Goal: Use online tool/utility: Utilize a website feature to perform a specific function

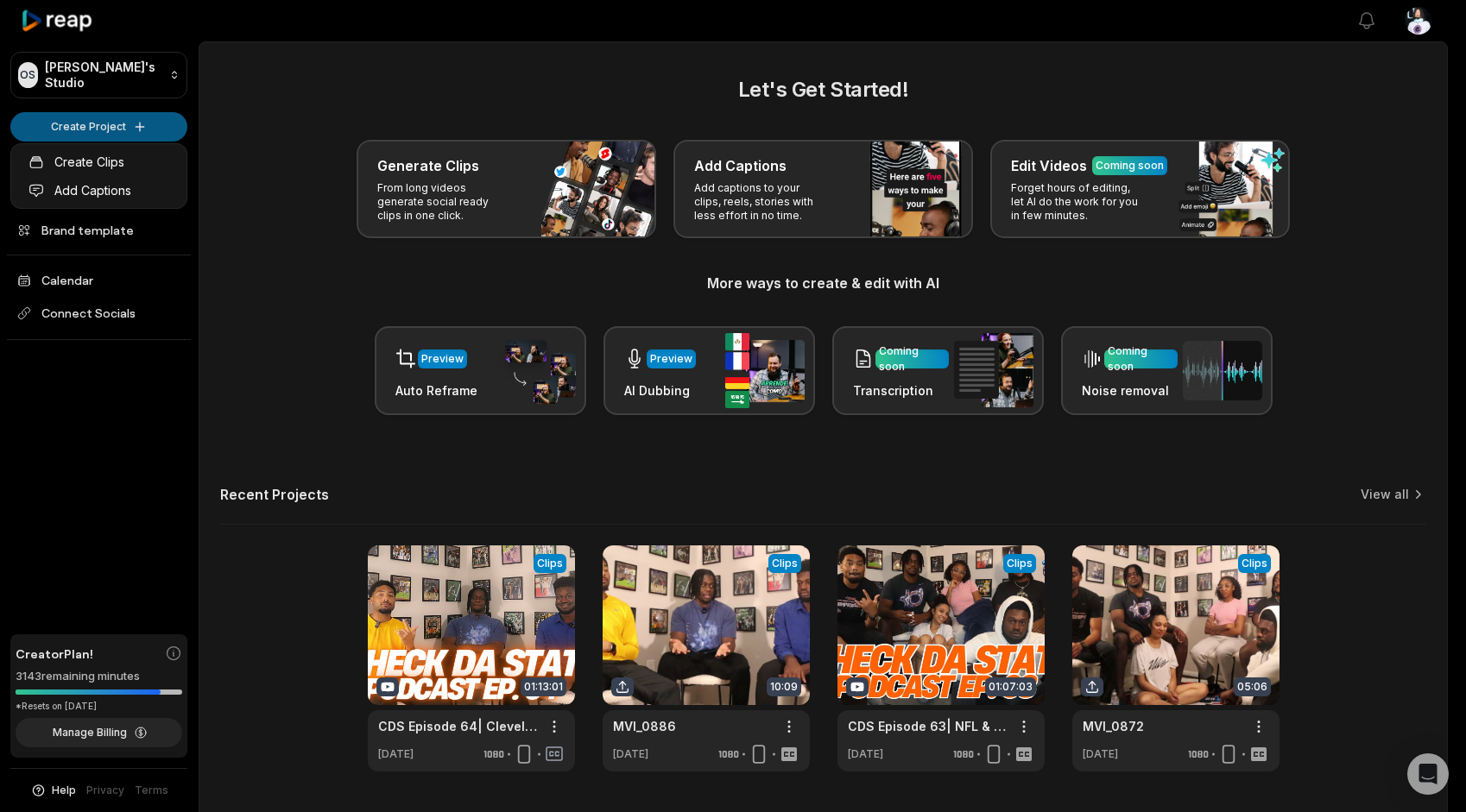
click at [137, 118] on html "OS Omari's Studio Create Project Home Projects Brand template Calendar Connect …" at bounding box center [733, 406] width 1466 height 812
click at [95, 120] on html "OS Omari's Studio Create Project Home Projects Brand template Calendar Connect …" at bounding box center [733, 406] width 1466 height 812
click at [97, 121] on html "OS Omari's Studio Create Project Home Projects Brand template Calendar Connect …" at bounding box center [733, 406] width 1466 height 812
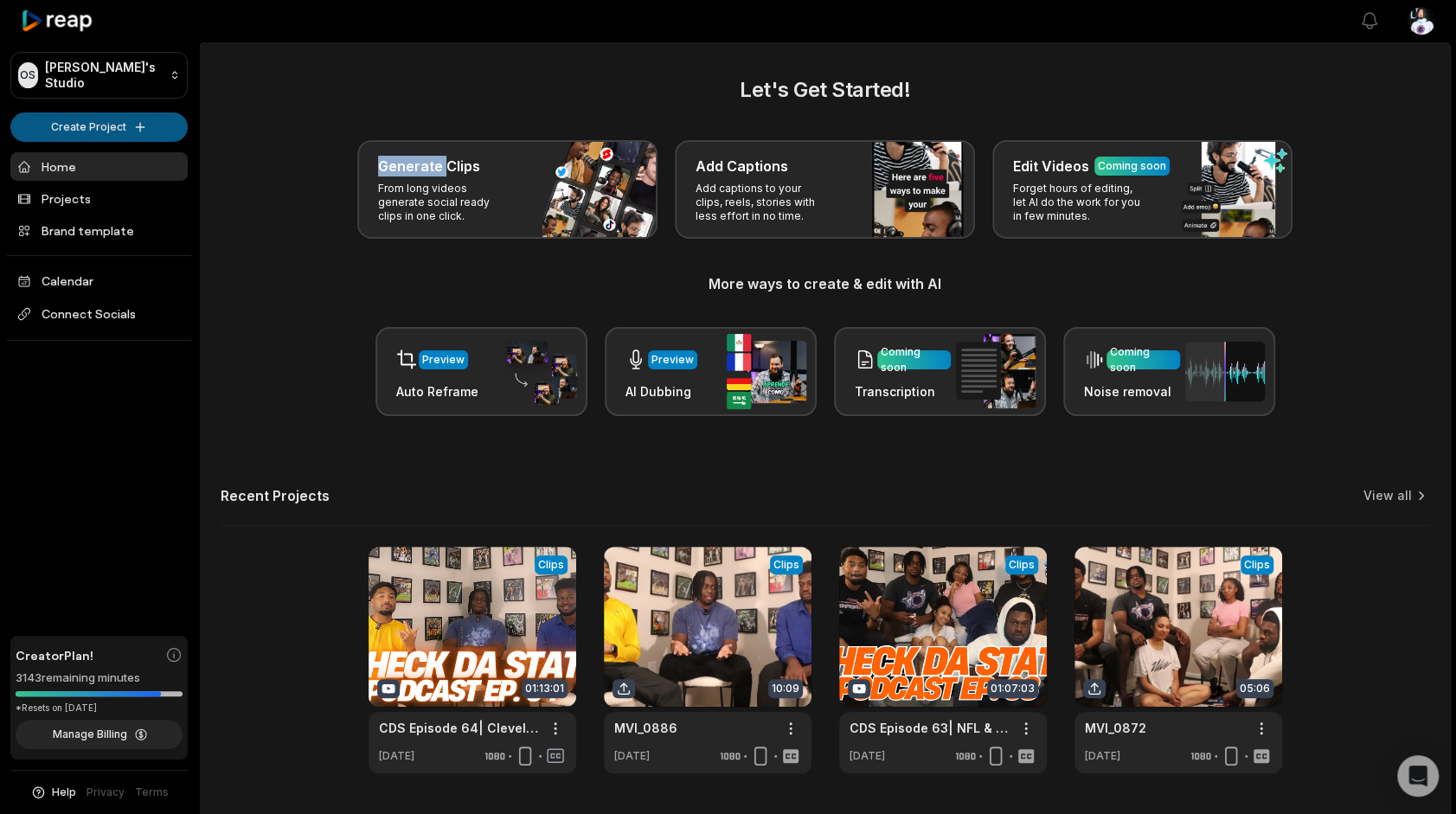
click at [97, 121] on html "OS Omari's Studio Create Project Home Projects Brand template Calendar Connect …" at bounding box center [728, 407] width 1456 height 814
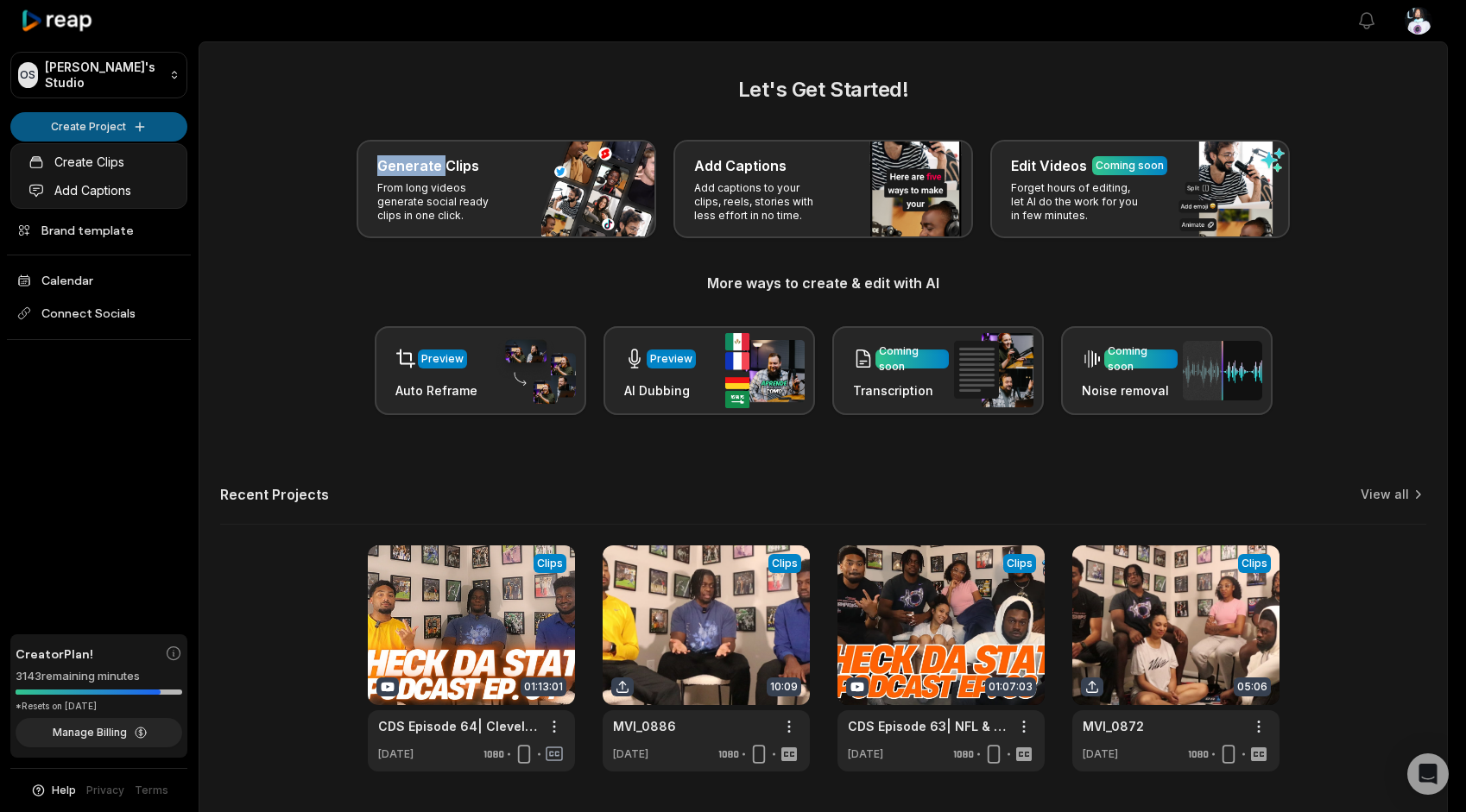
click at [97, 121] on html "OS Omari's Studio Create Project Home Projects Brand template Calendar Connect …" at bounding box center [733, 406] width 1466 height 812
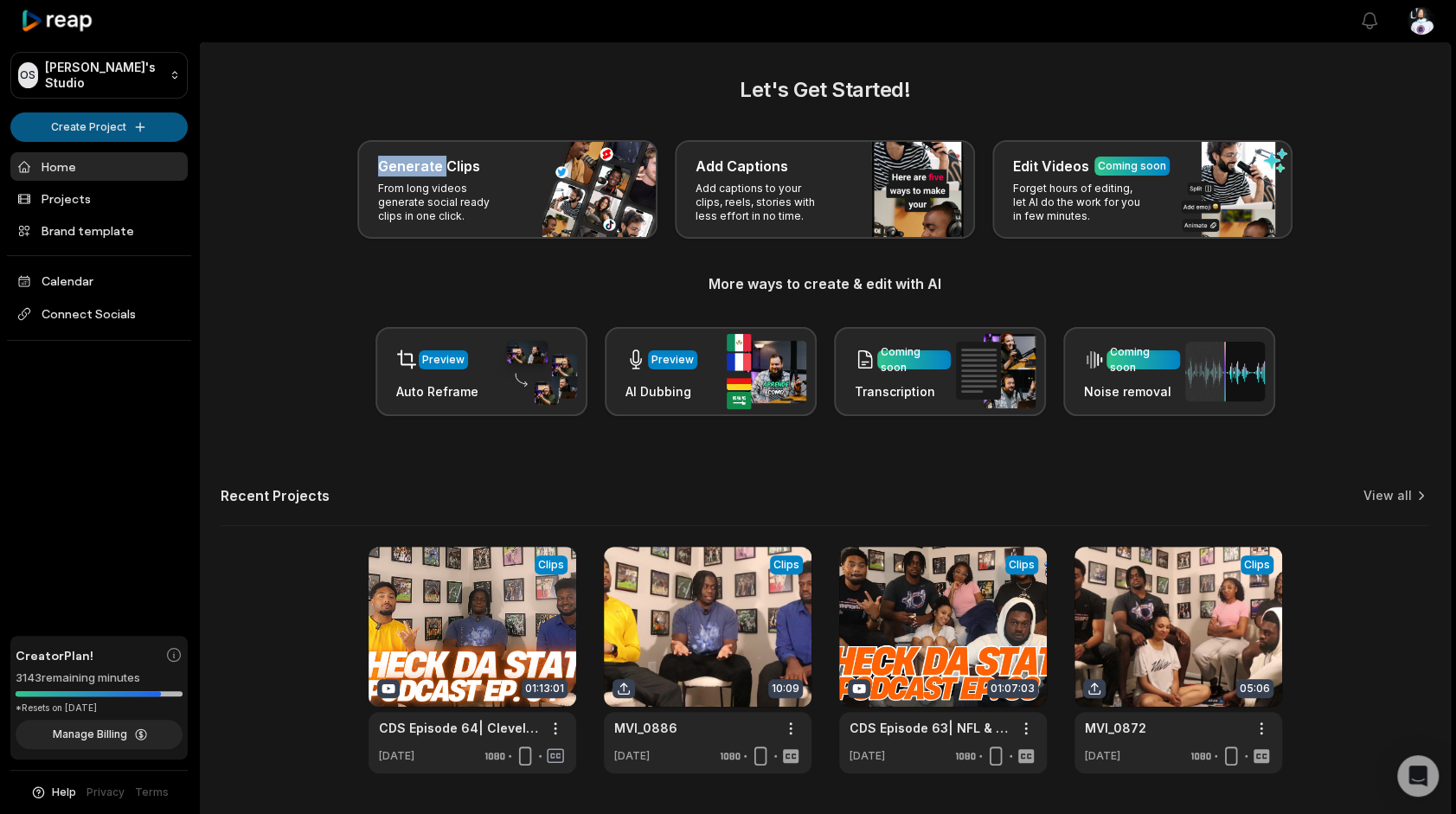
click at [26, 125] on html "OS Omari's Studio Create Project Home Projects Brand template Calendar Connect …" at bounding box center [728, 407] width 1456 height 814
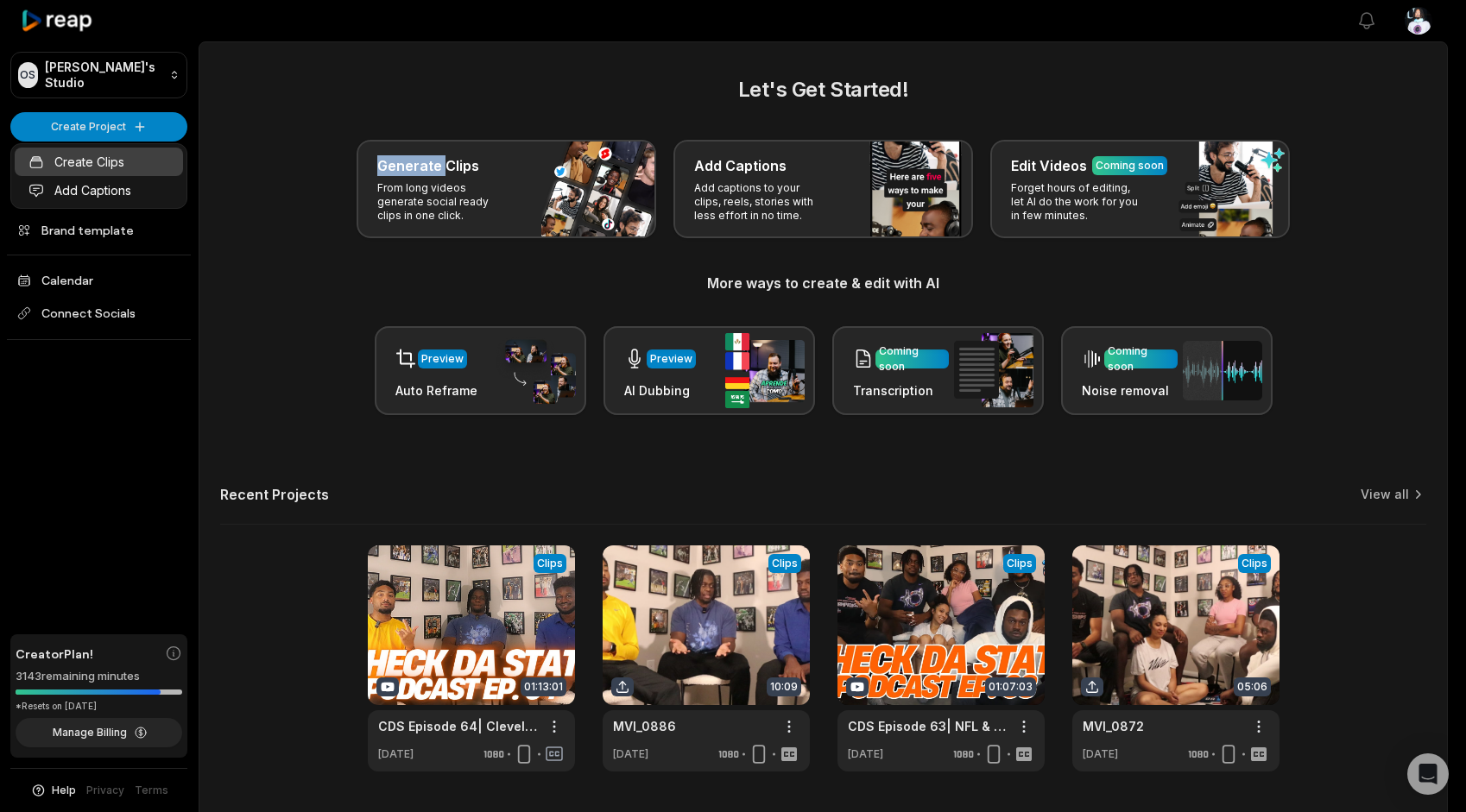
click at [75, 164] on link "Create Clips" at bounding box center [99, 162] width 168 height 29
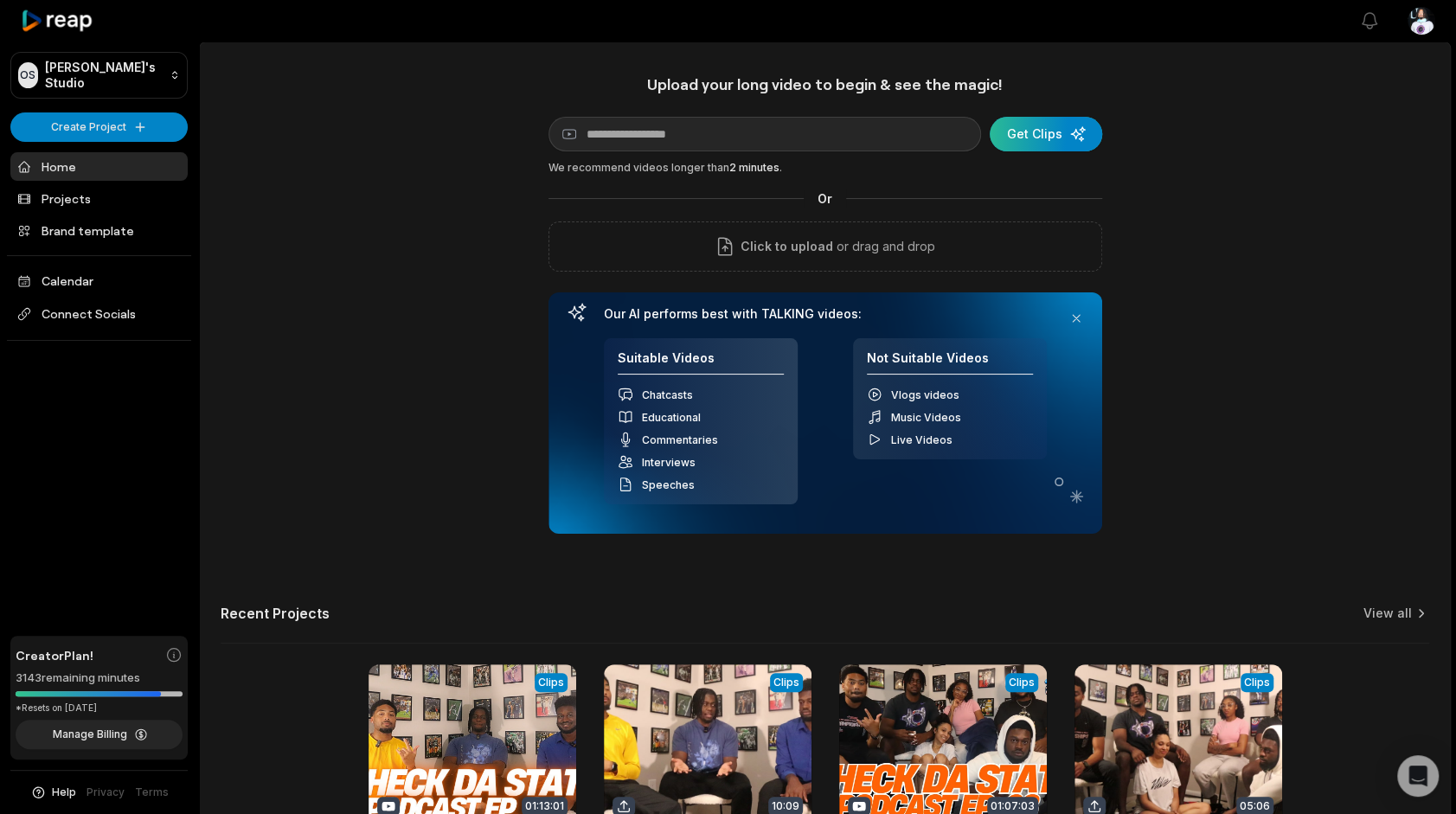
click at [1033, 135] on div "submit" at bounding box center [1046, 133] width 113 height 34
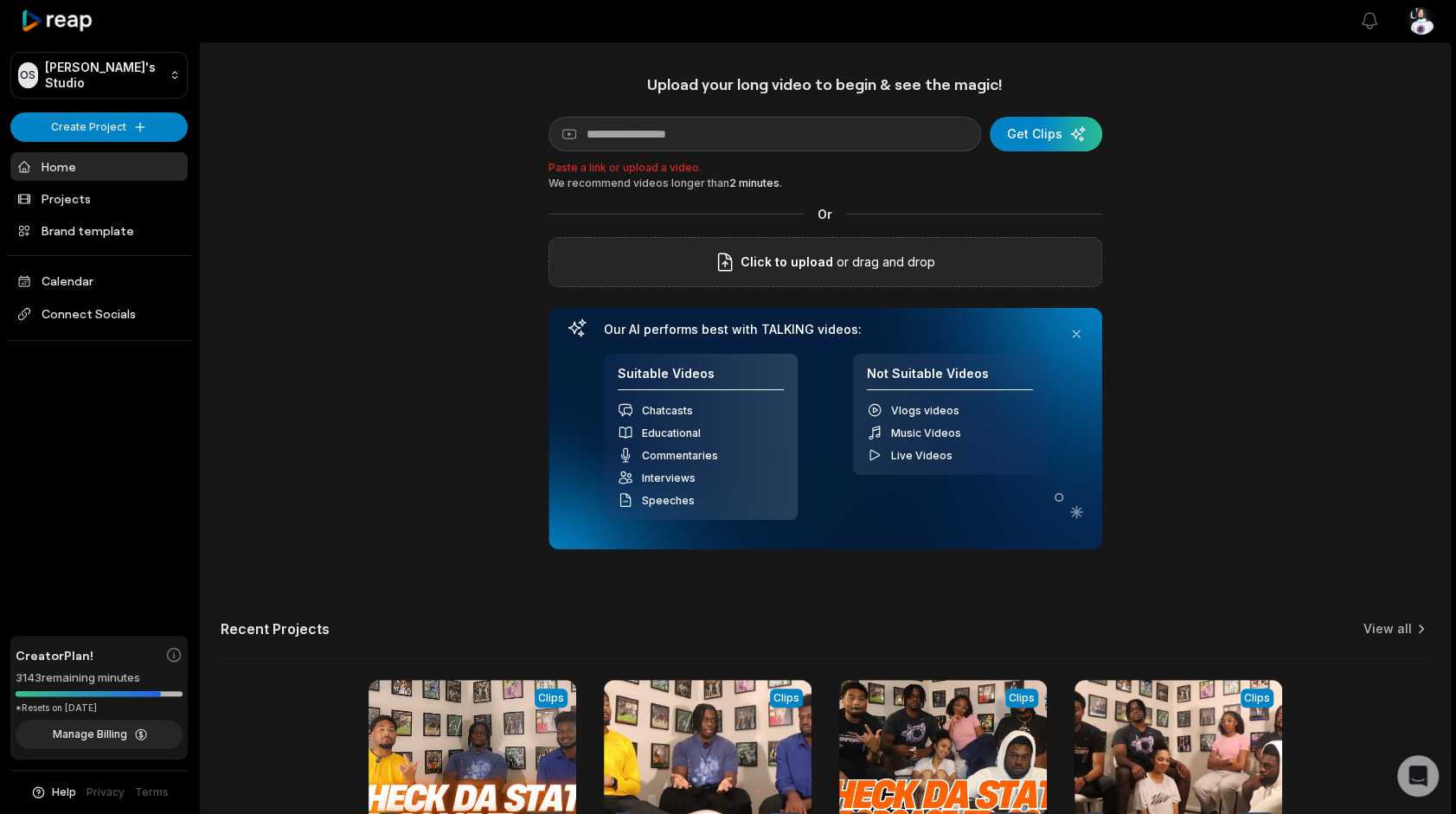
click at [888, 251] on p "or drag and drop" at bounding box center [885, 262] width 102 height 20
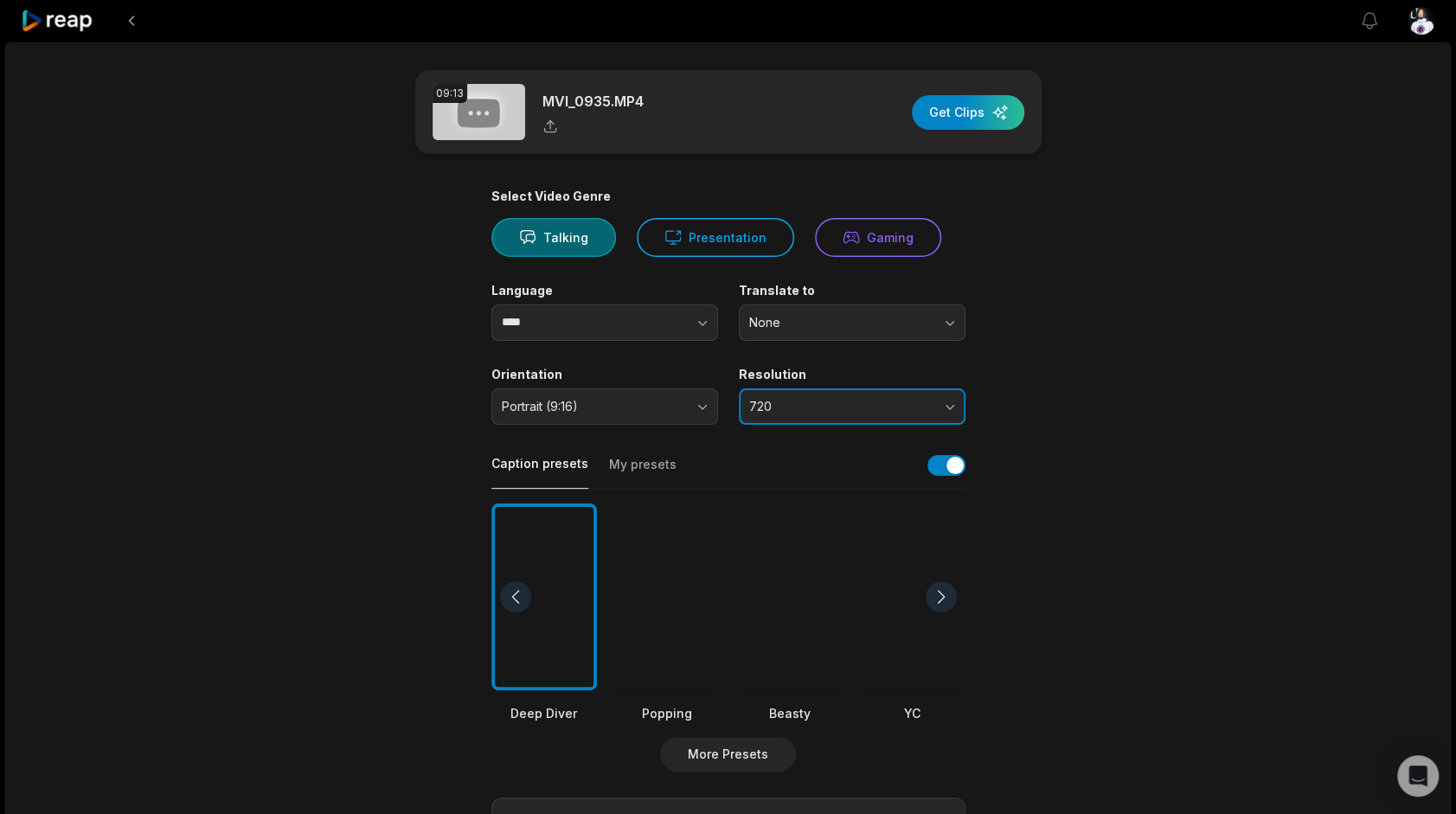
click at [798, 421] on button "720" at bounding box center [851, 406] width 226 height 36
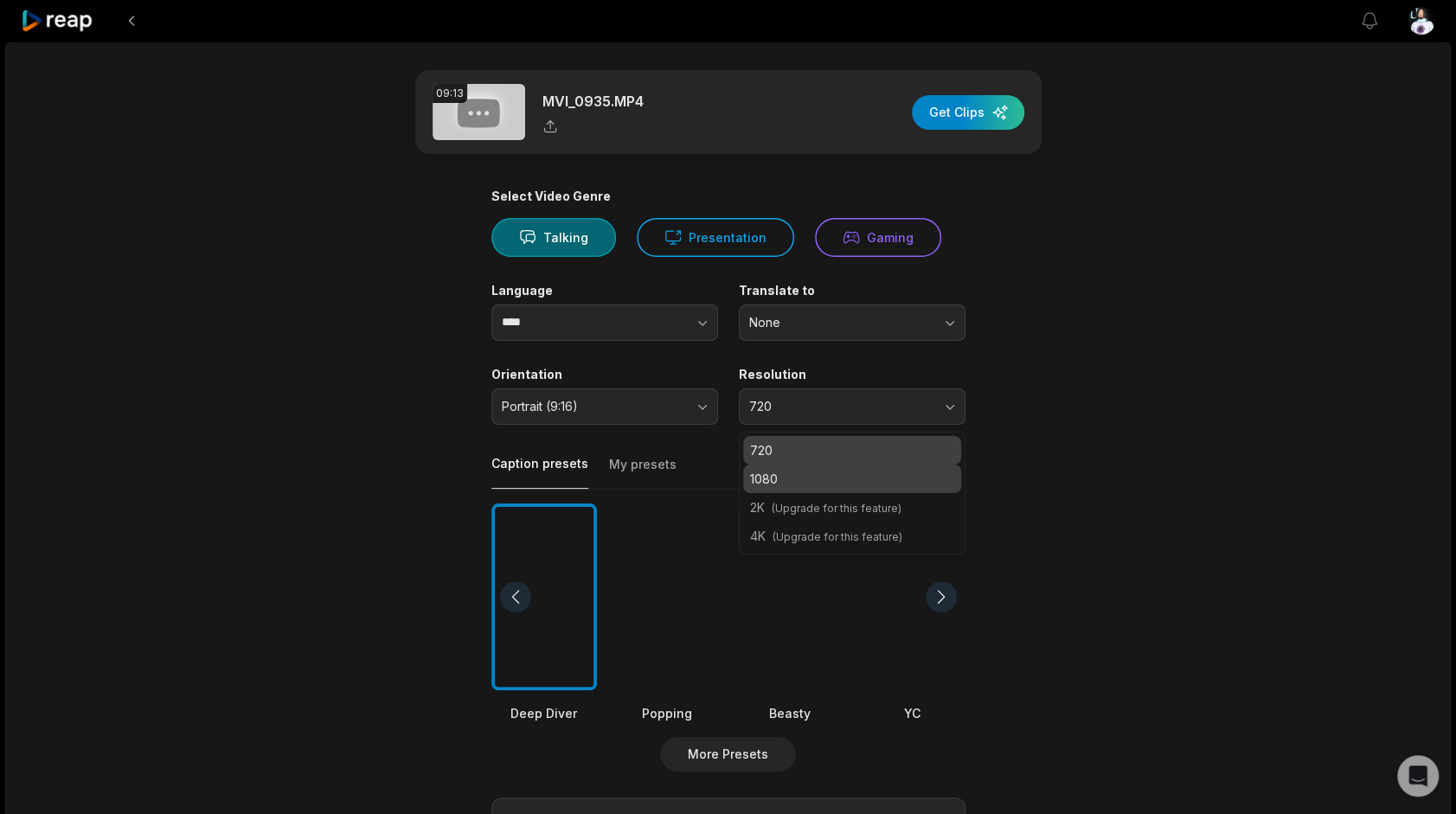
click at [829, 492] on div "1080" at bounding box center [852, 479] width 218 height 29
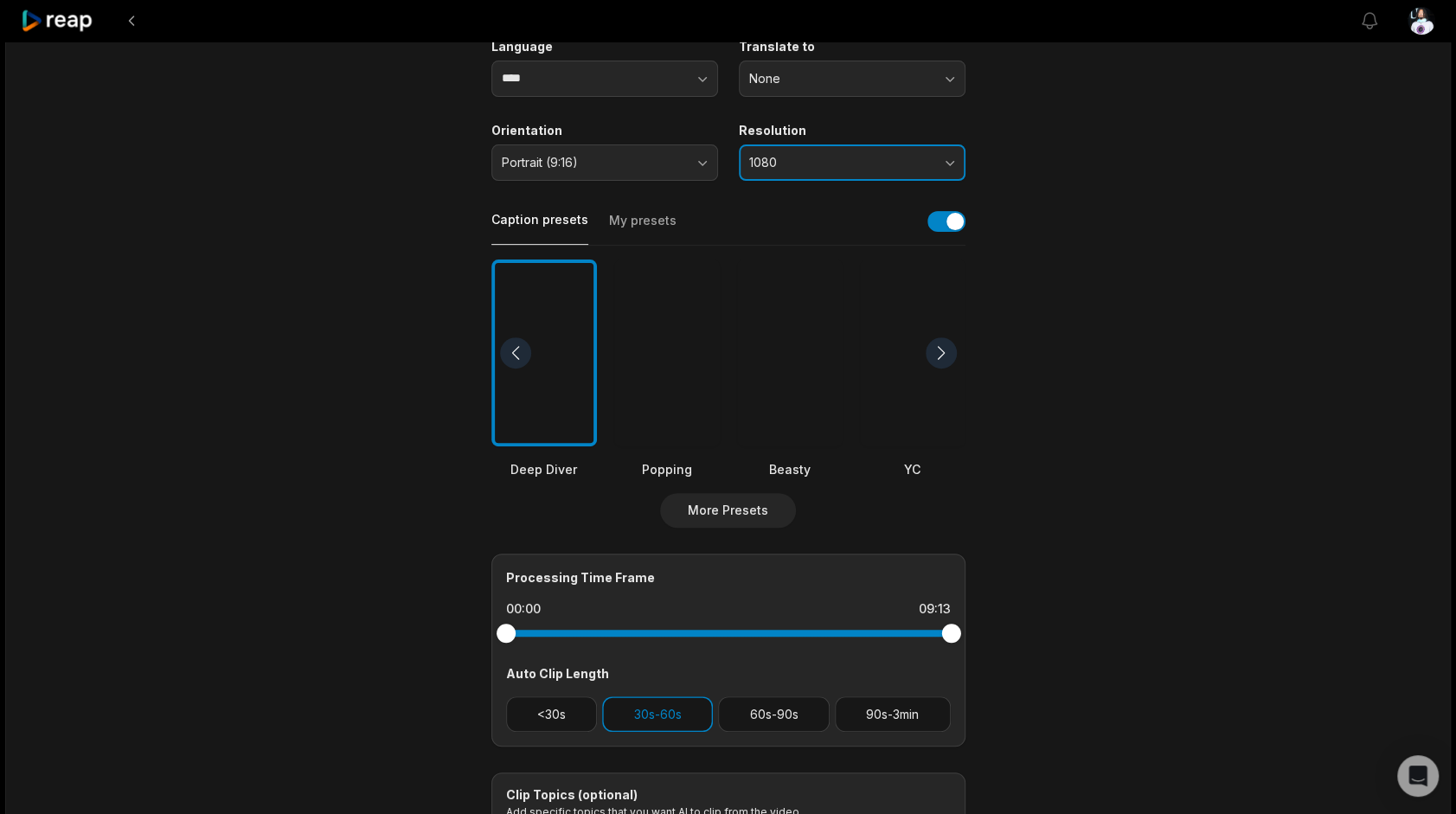
scroll to position [260, 0]
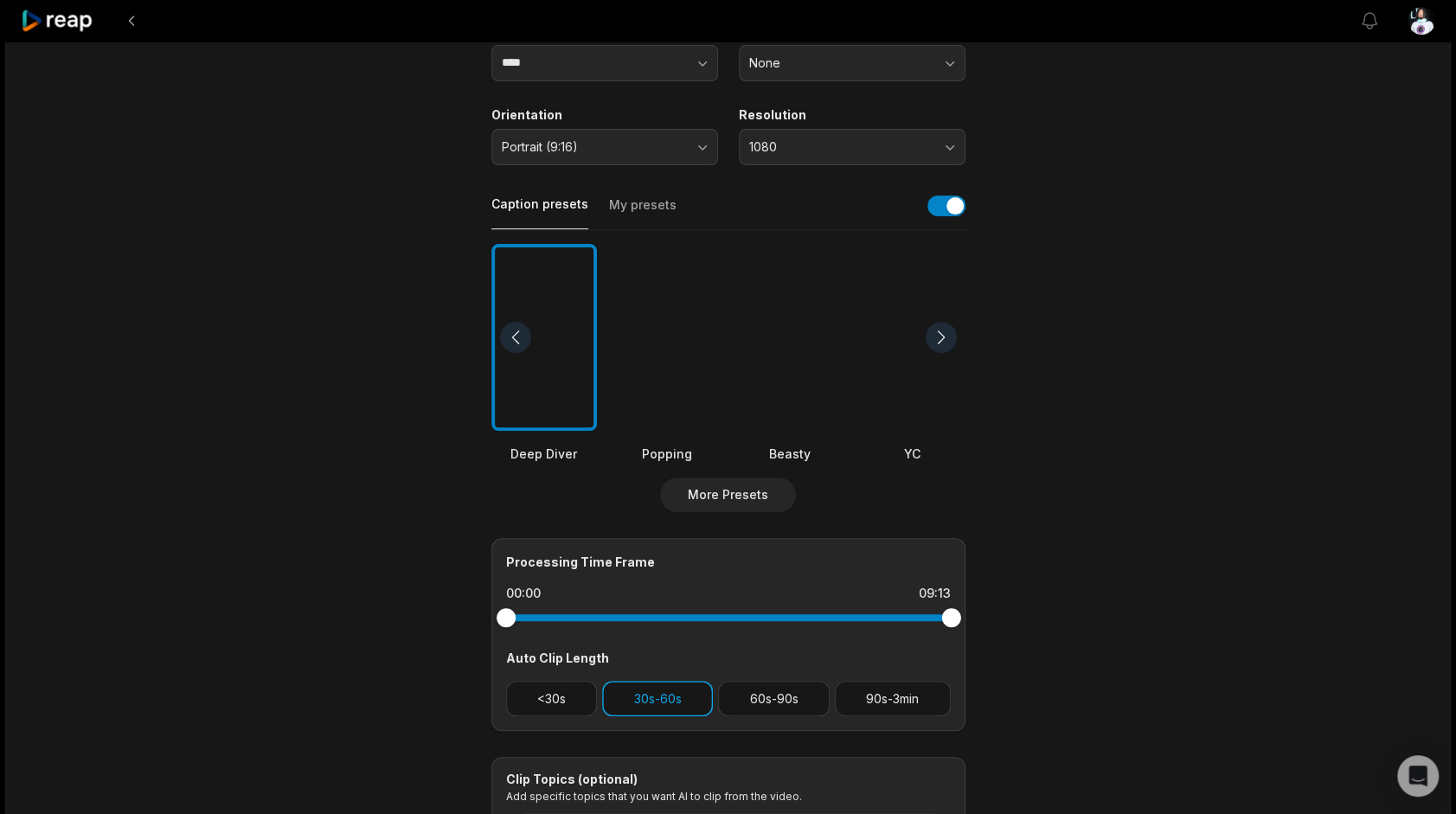
click at [678, 708] on button "30s-60s" at bounding box center [658, 699] width 111 height 35
click at [746, 706] on button "60s-90s" at bounding box center [774, 699] width 112 height 35
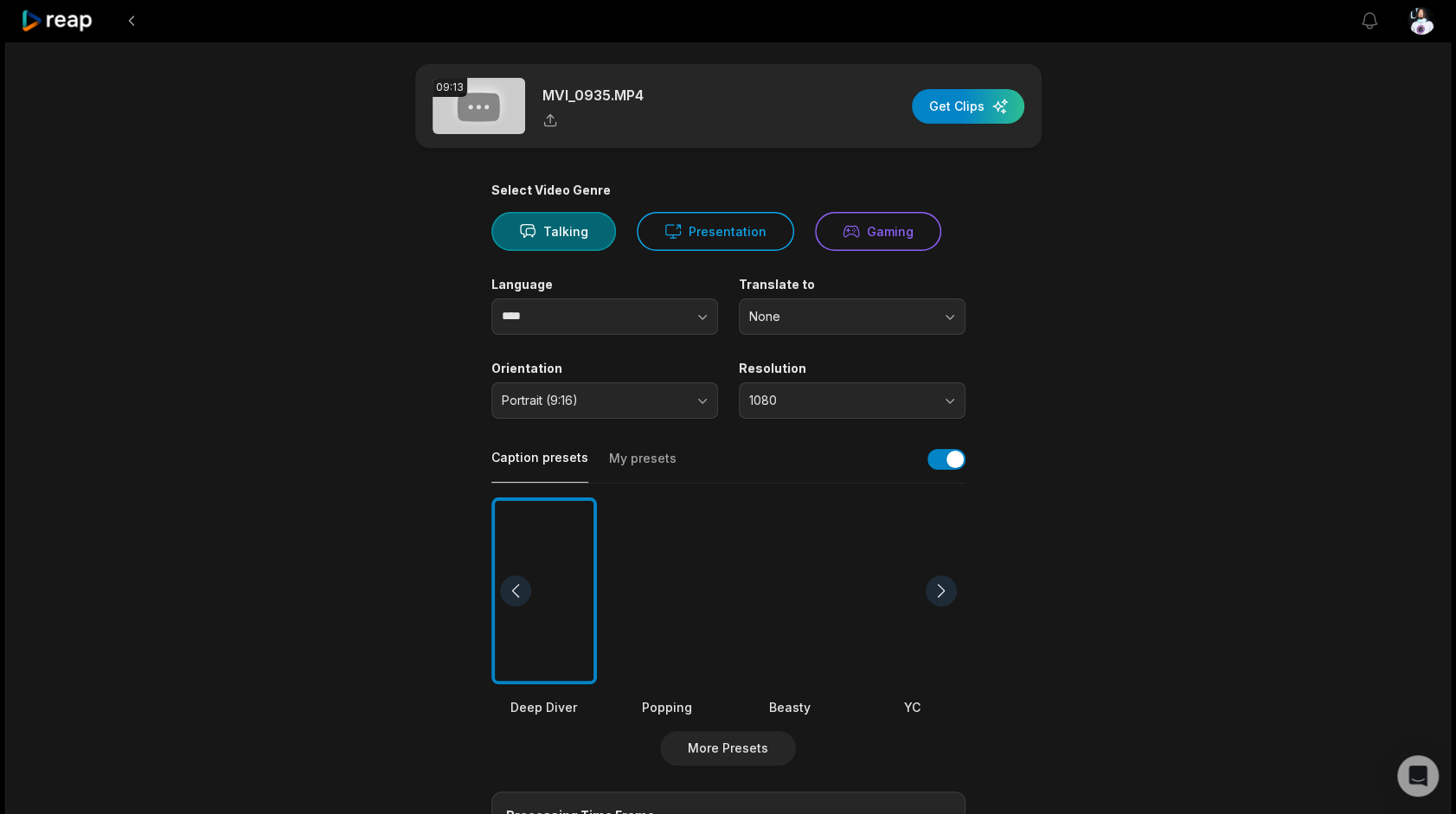
scroll to position [0, 0]
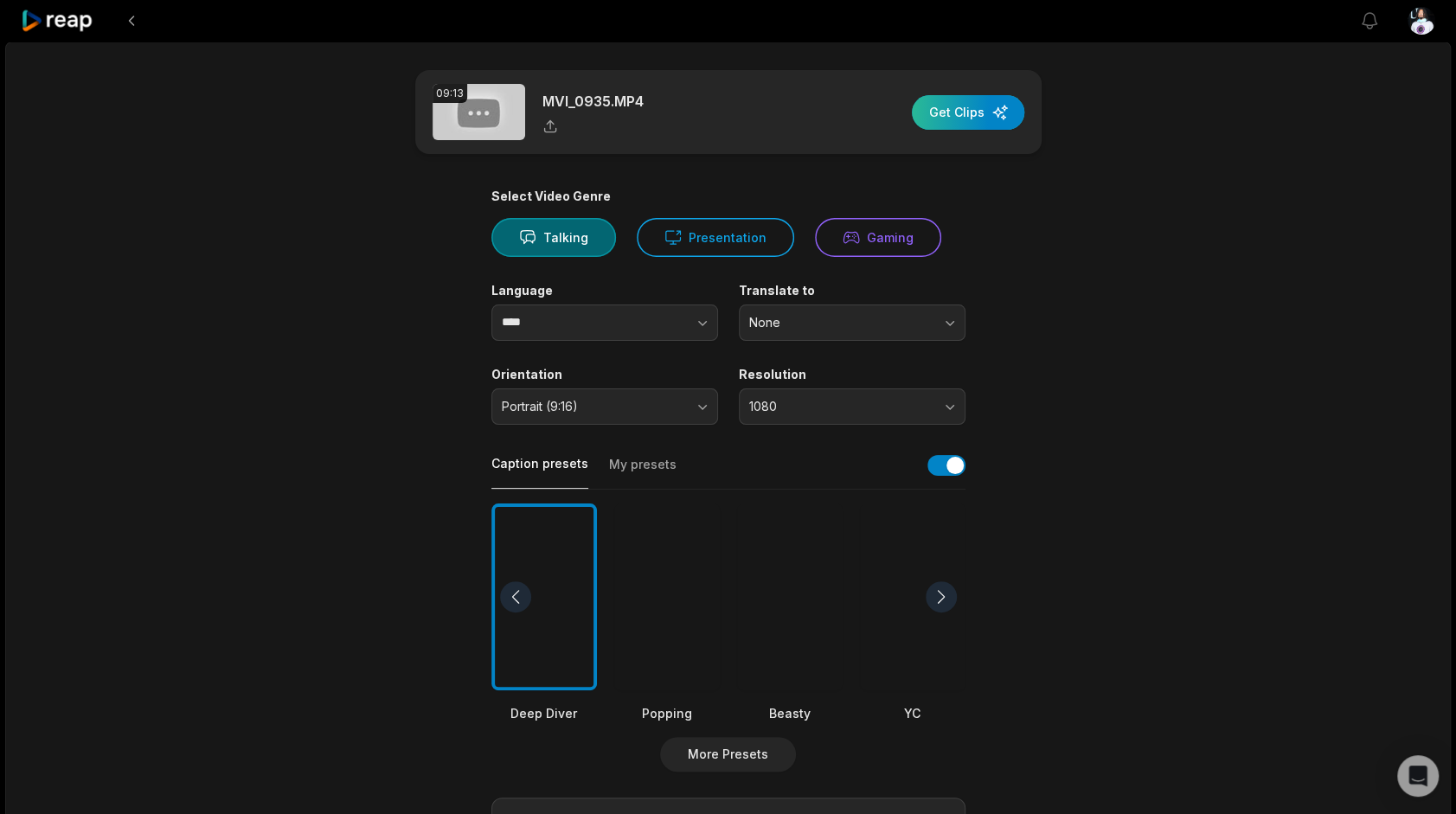
click at [1000, 105] on div "button" at bounding box center [968, 112] width 113 height 34
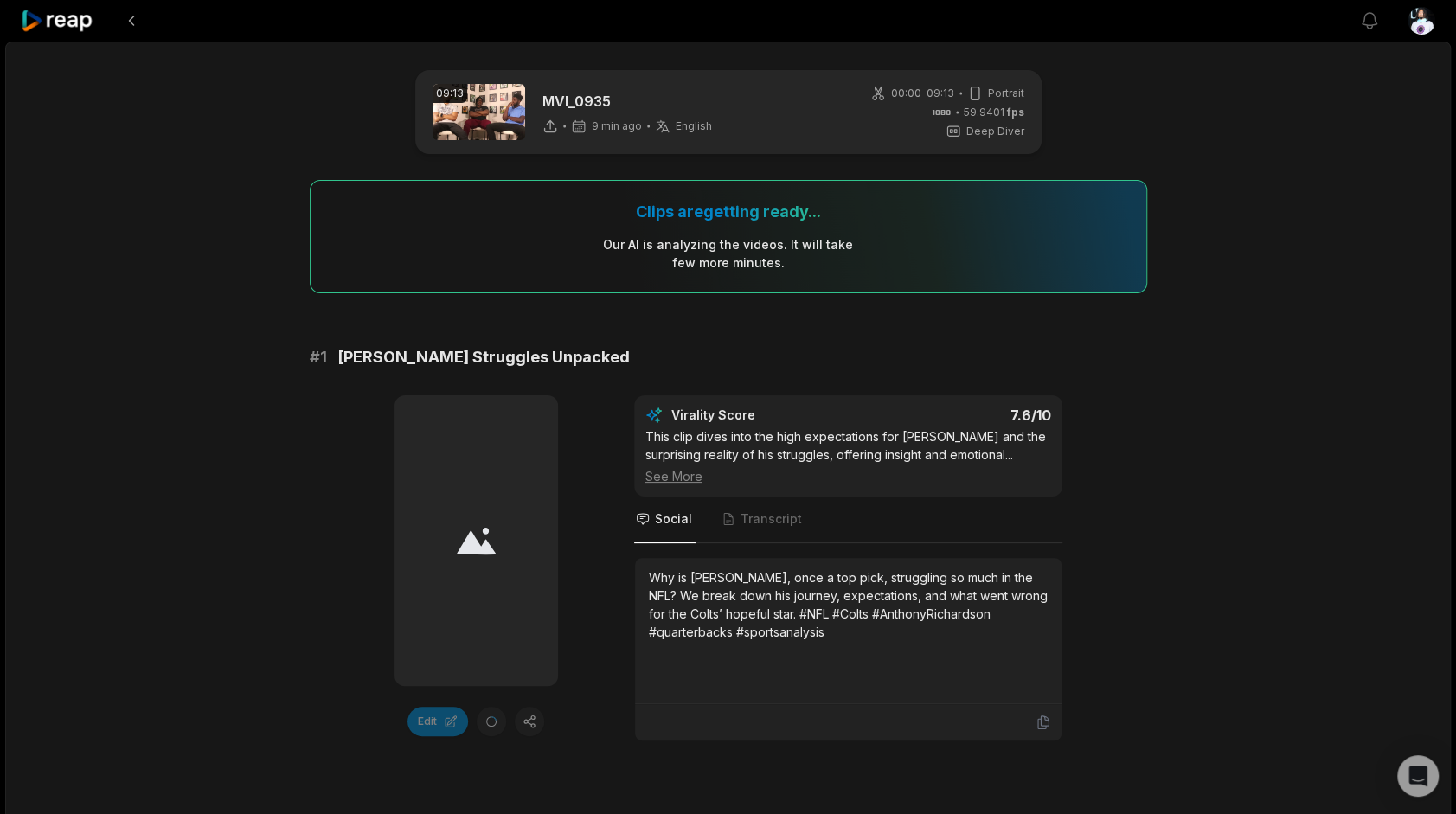
click at [40, 16] on icon at bounding box center [57, 20] width 74 height 23
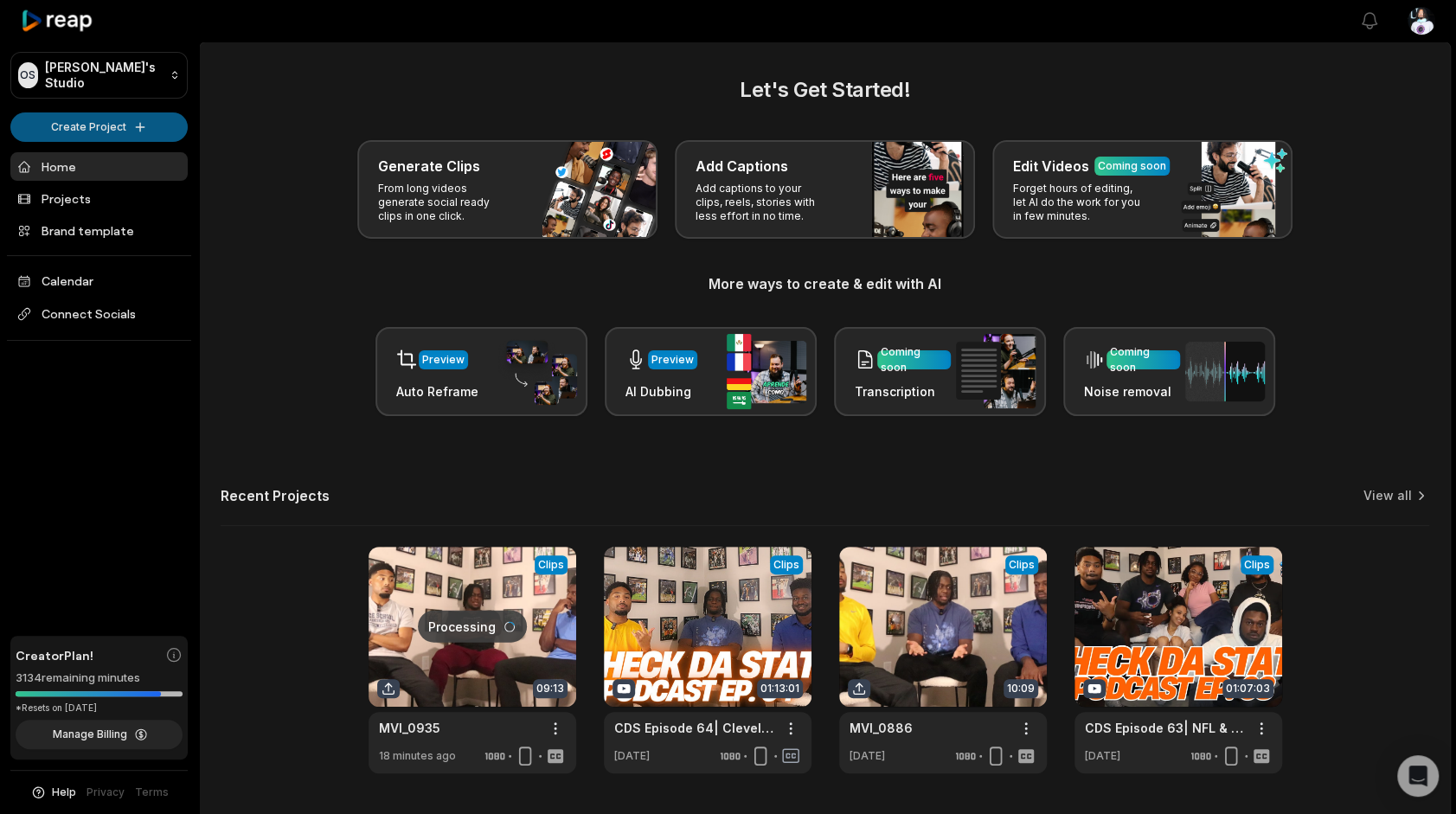
click at [81, 128] on html "OS Omari's Studio Create Project Home Projects Brand template Calendar Connect …" at bounding box center [728, 407] width 1456 height 814
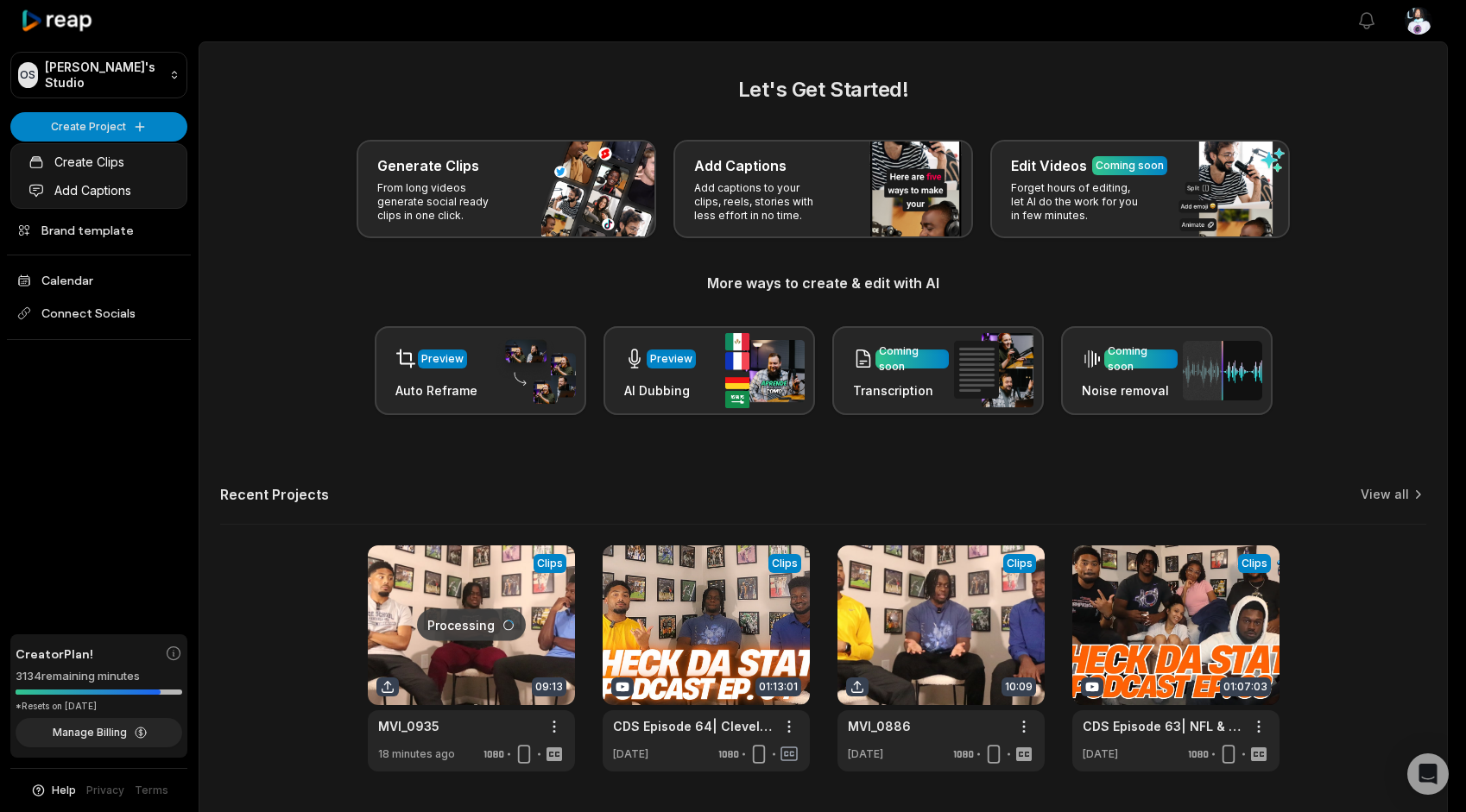
click at [111, 116] on html "OS Omari's Studio Create Project Home Projects Brand template Calendar Connect …" at bounding box center [733, 406] width 1466 height 812
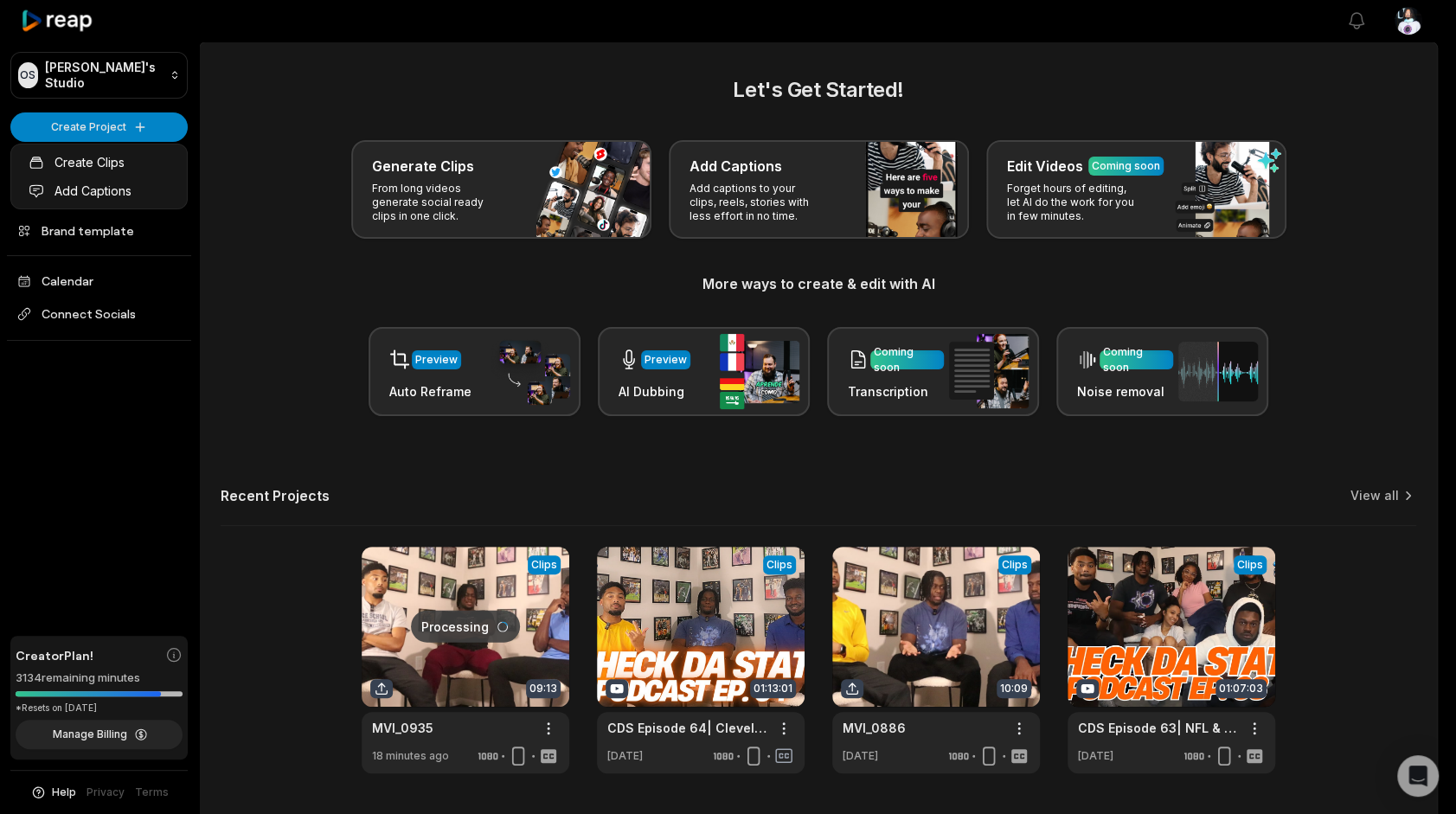
click at [111, 116] on html "OS Omari's Studio Create Project Home Projects Brand template Calendar Connect …" at bounding box center [728, 407] width 1456 height 814
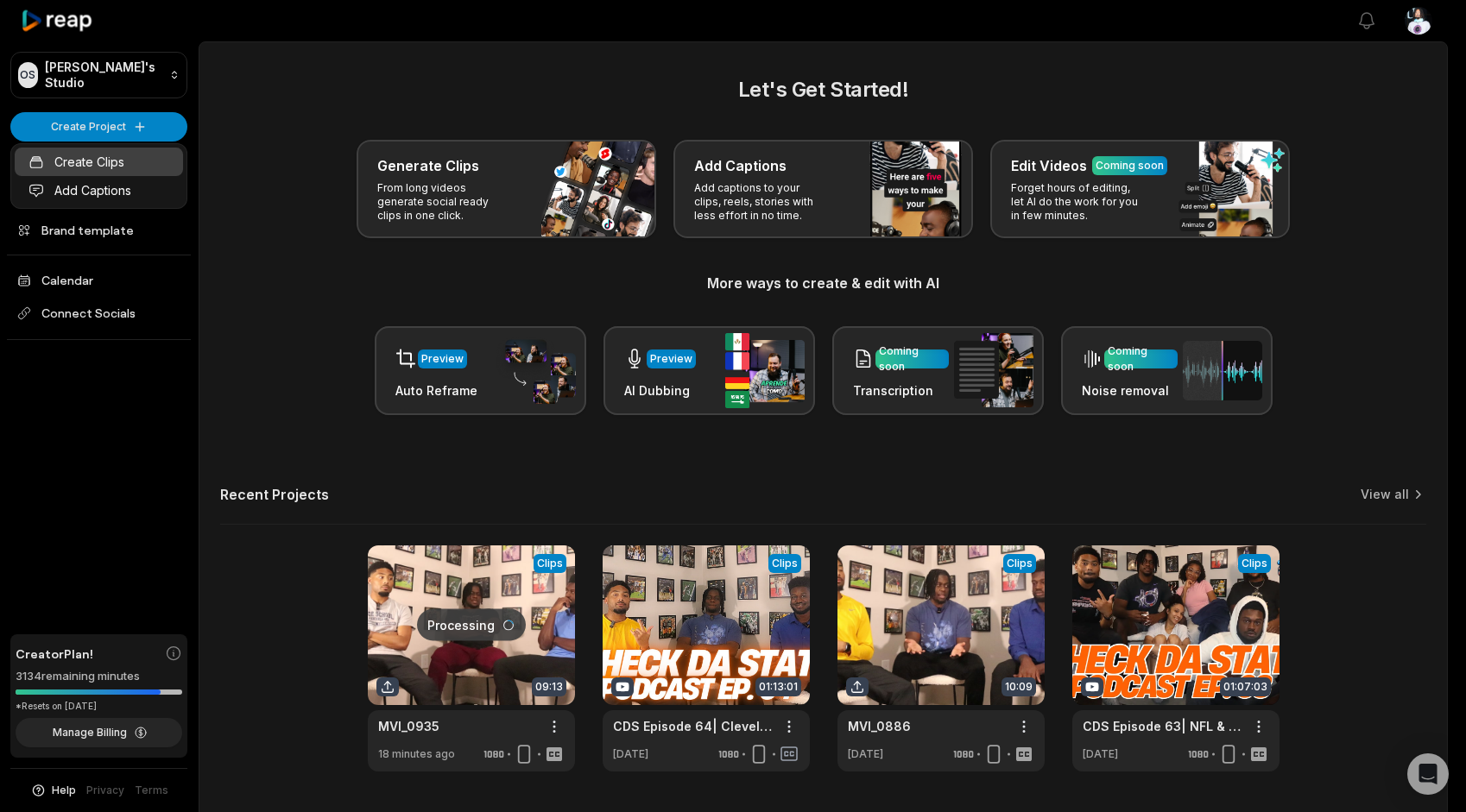
click at [86, 154] on link "Create Clips" at bounding box center [99, 162] width 168 height 29
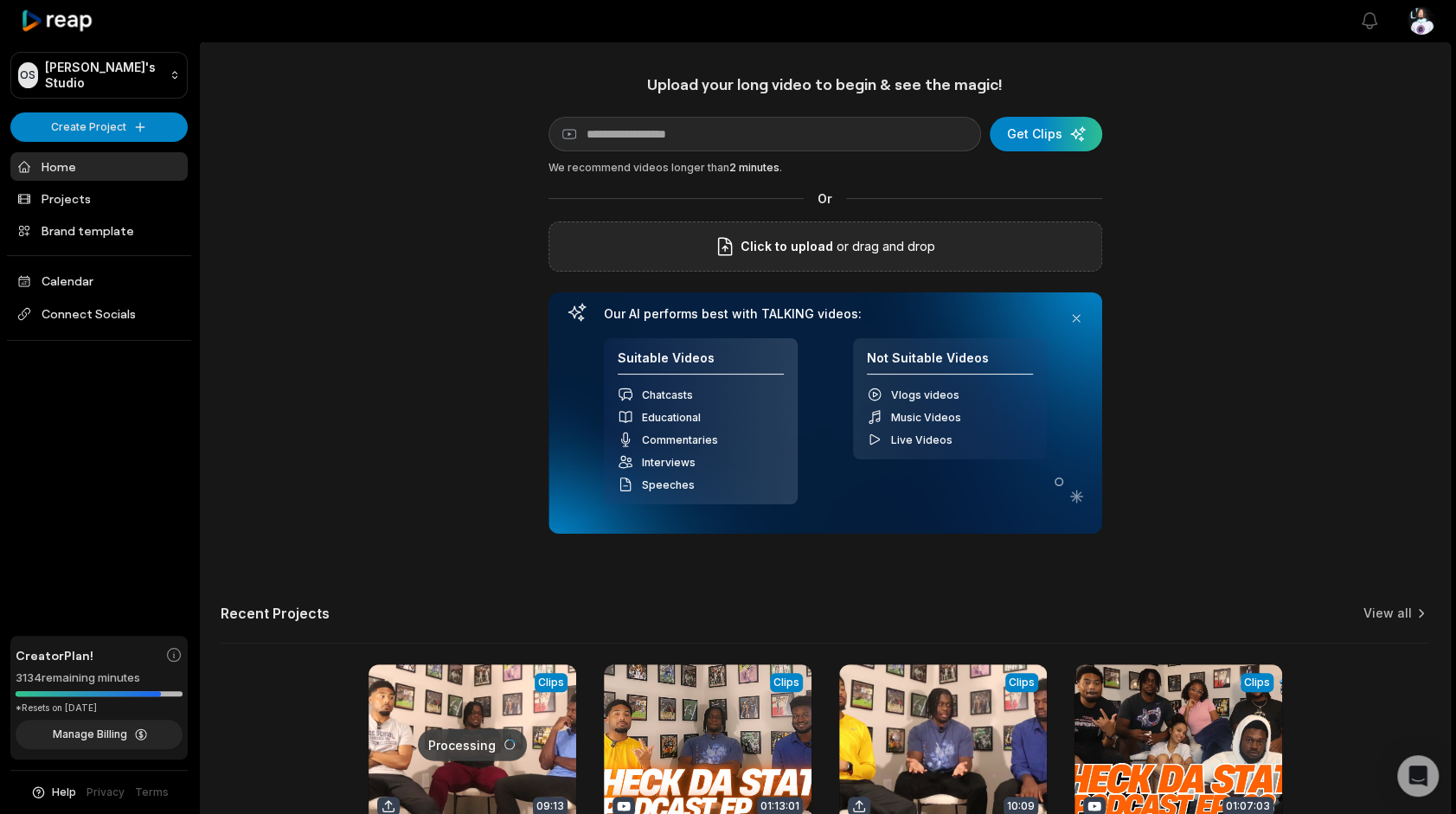
drag, startPoint x: 0, startPoint y: 0, endPoint x: 739, endPoint y: 266, distance: 785.4
click at [739, 266] on div "Click to upload or drag and drop" at bounding box center [825, 247] width 554 height 50
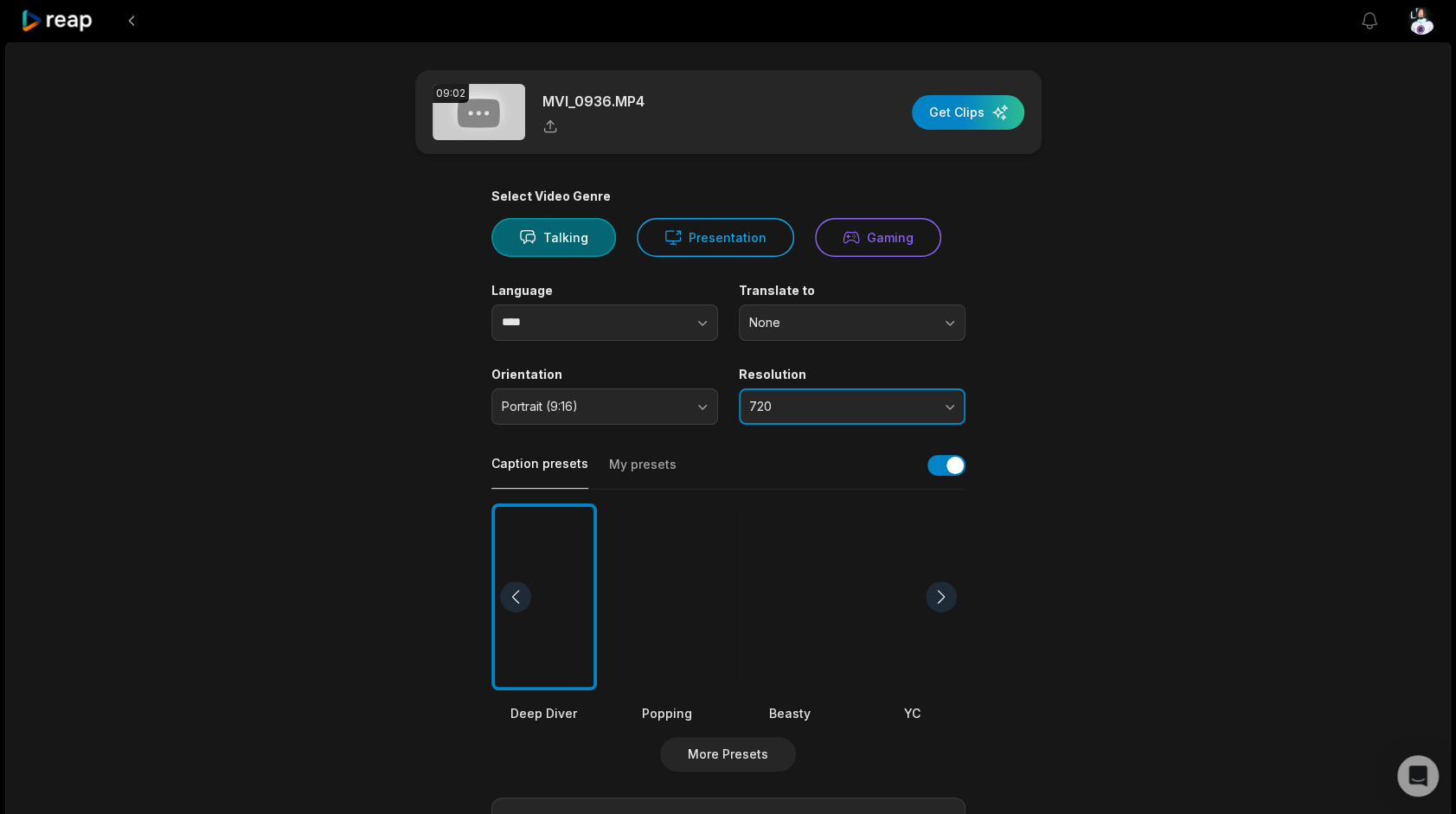
click at [823, 414] on button "720" at bounding box center [851, 406] width 226 height 36
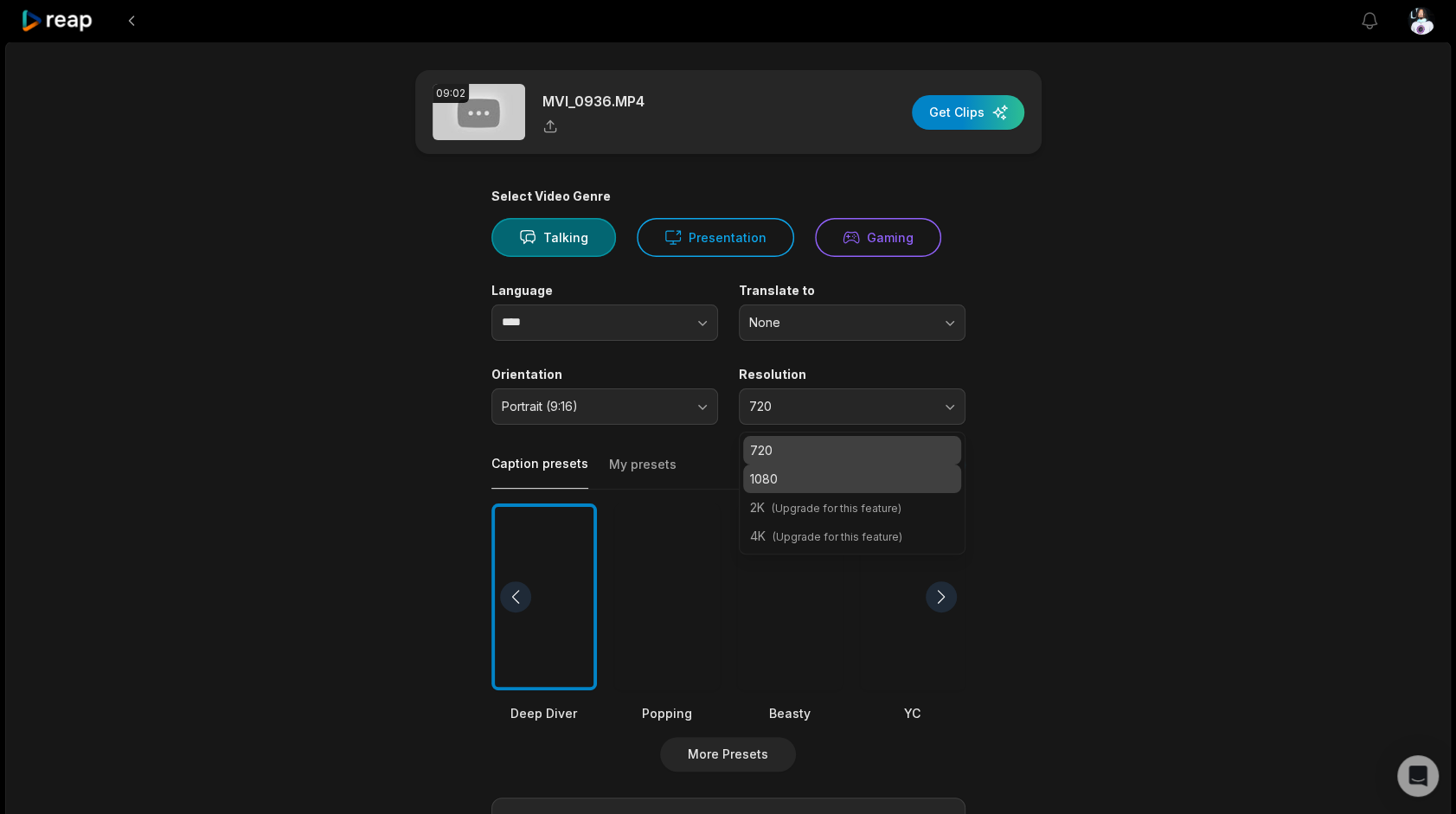
click at [806, 470] on p "1080" at bounding box center [851, 479] width 204 height 19
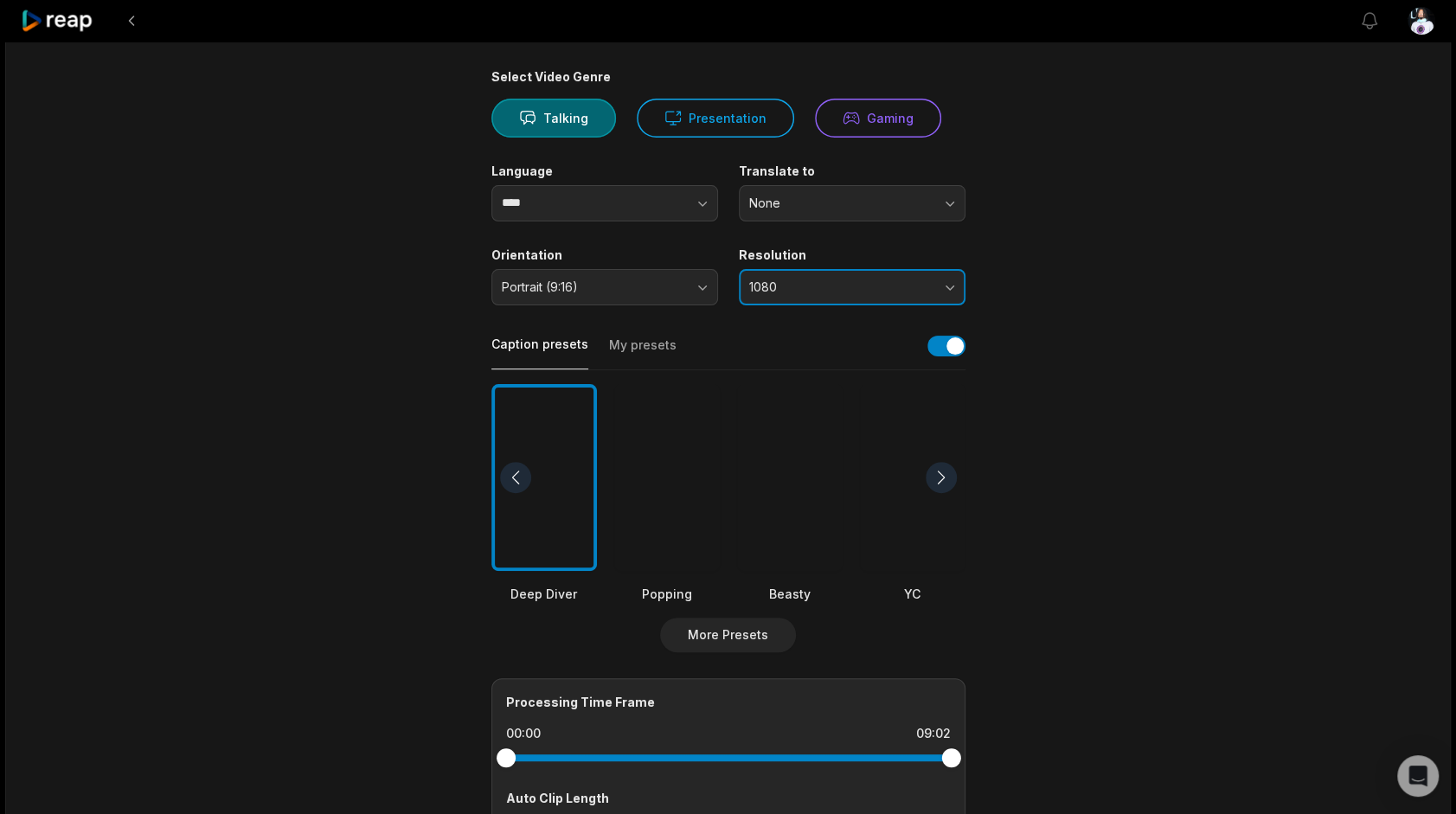
scroll to position [194, 0]
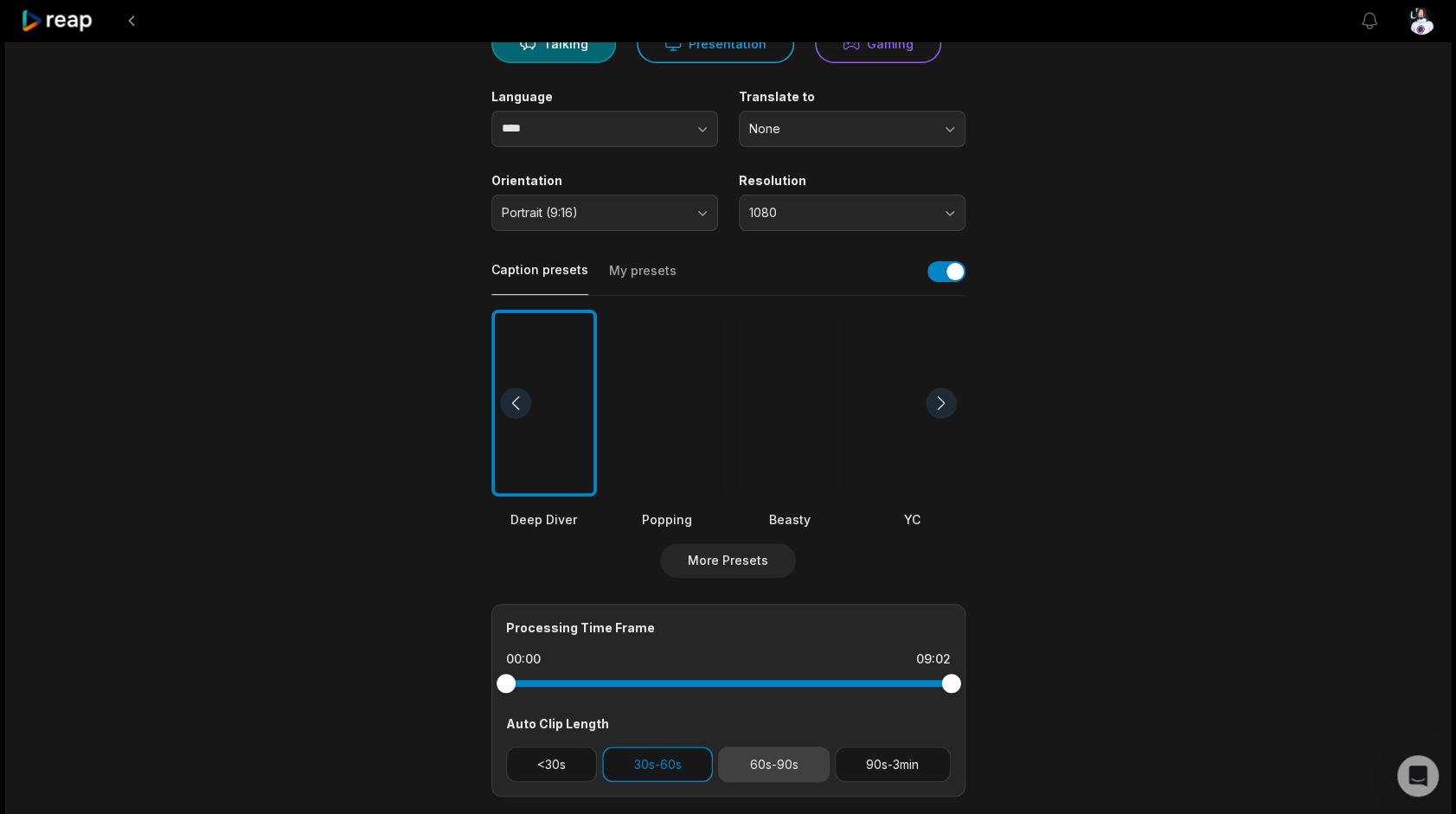
click at [781, 770] on button "60s-90s" at bounding box center [774, 765] width 112 height 35
click at [651, 753] on button "30s-60s" at bounding box center [658, 765] width 111 height 35
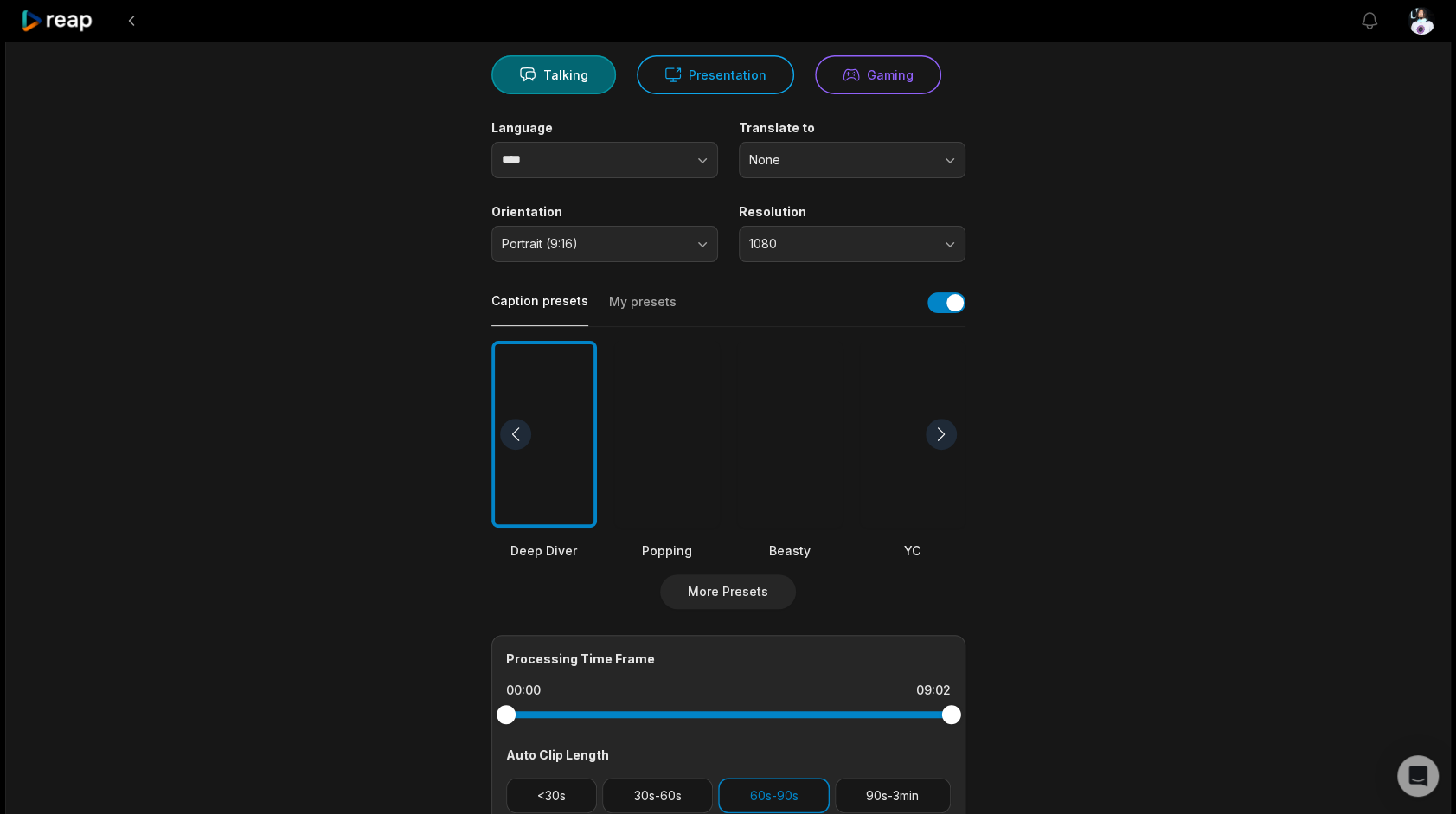
scroll to position [0, 0]
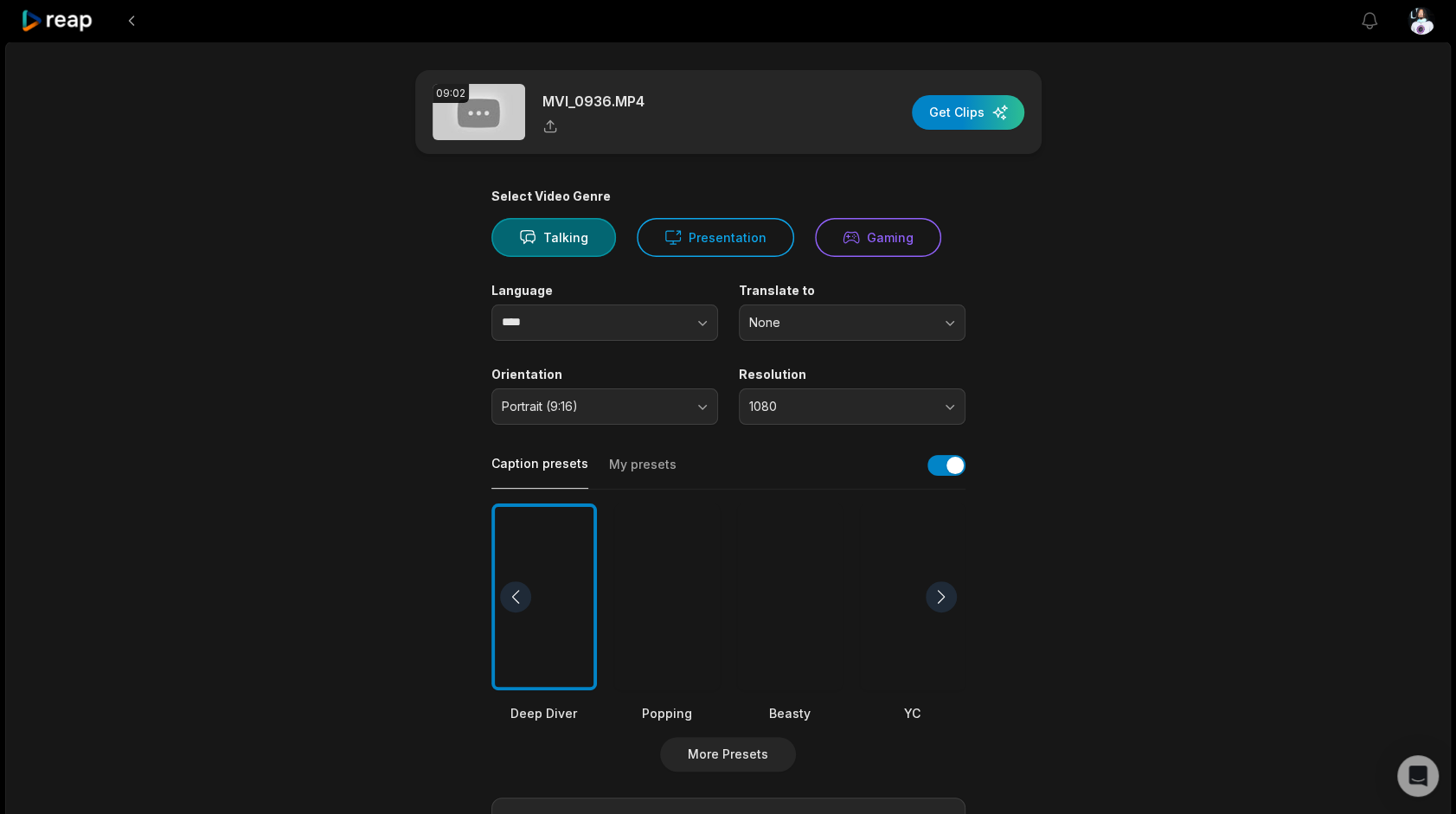
click at [475, 115] on img at bounding box center [478, 112] width 92 height 56
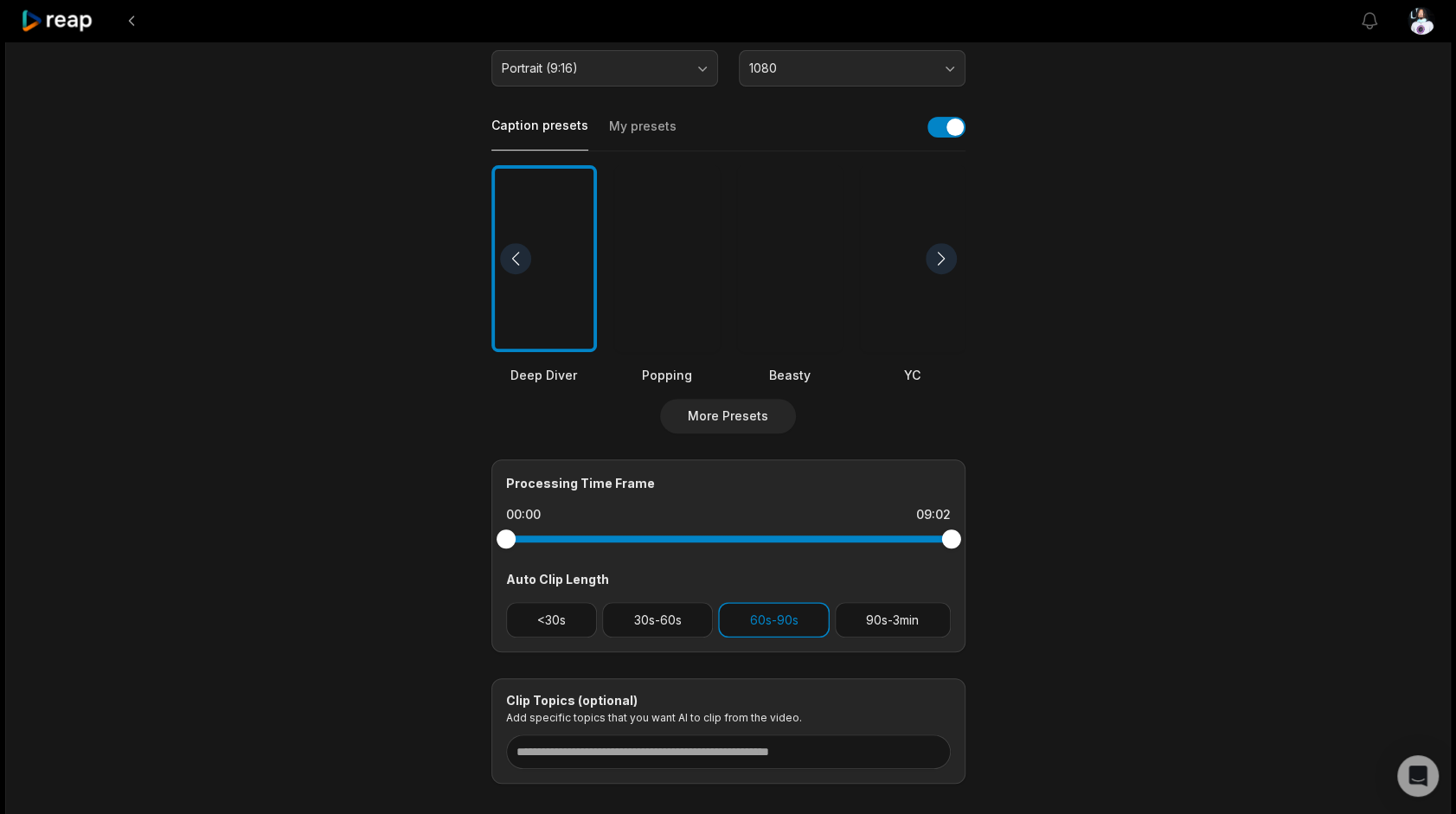
scroll to position [430, 0]
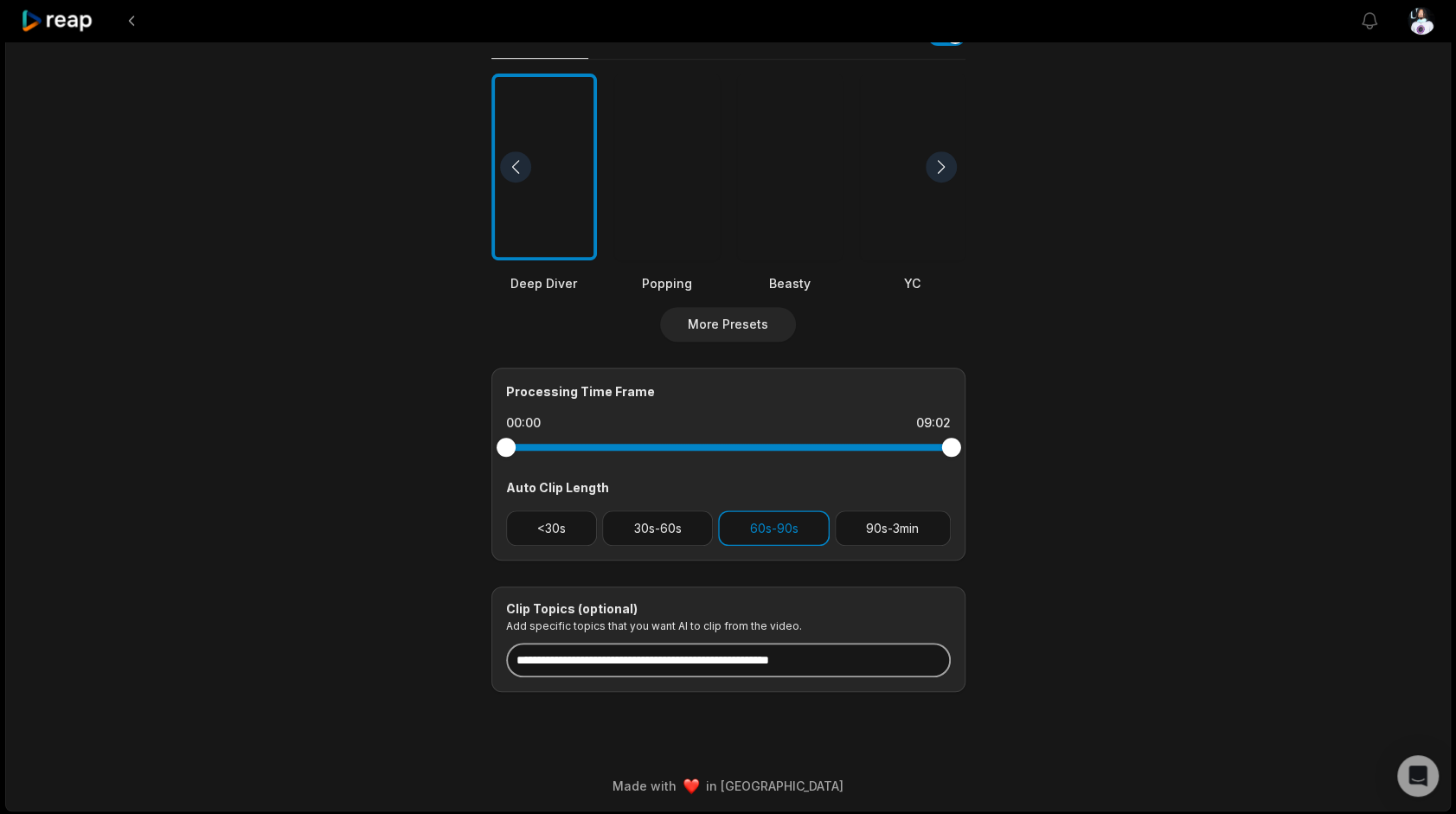
click at [848, 652] on input at bounding box center [728, 659] width 444 height 34
type input "*"
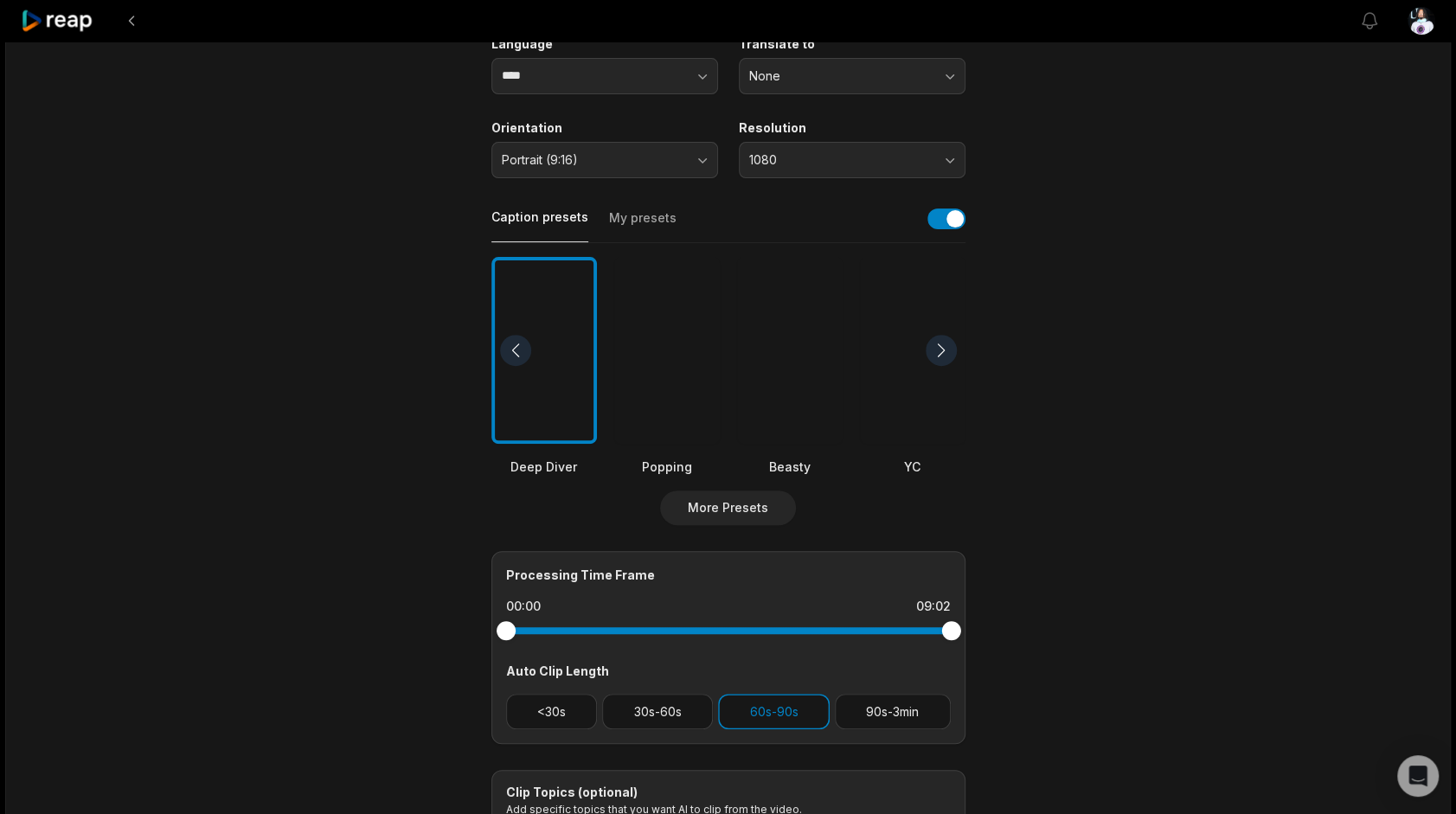
scroll to position [250, 0]
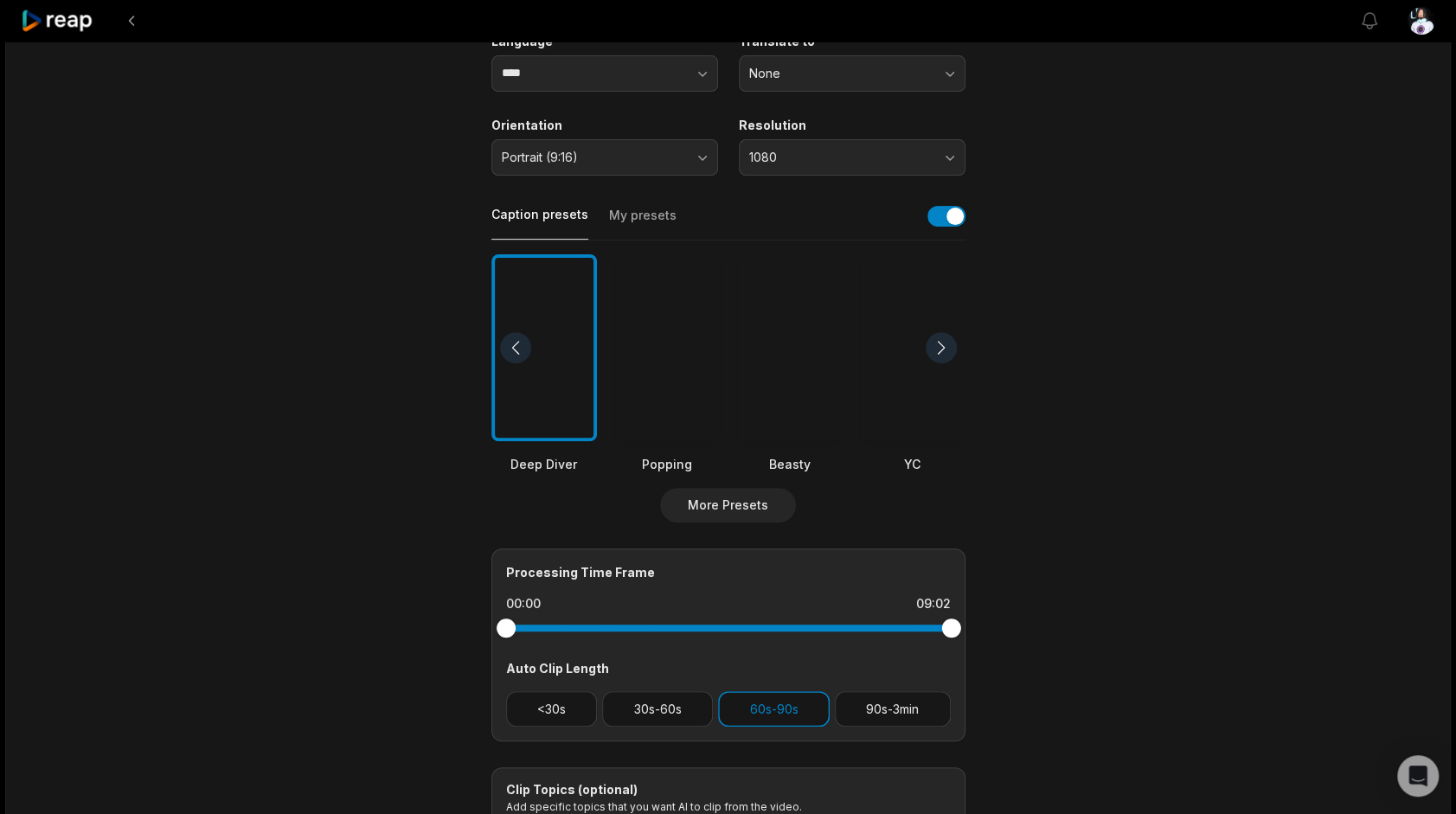
type input "**********"
click at [1350, 480] on div "**********" at bounding box center [728, 392] width 1446 height 1201
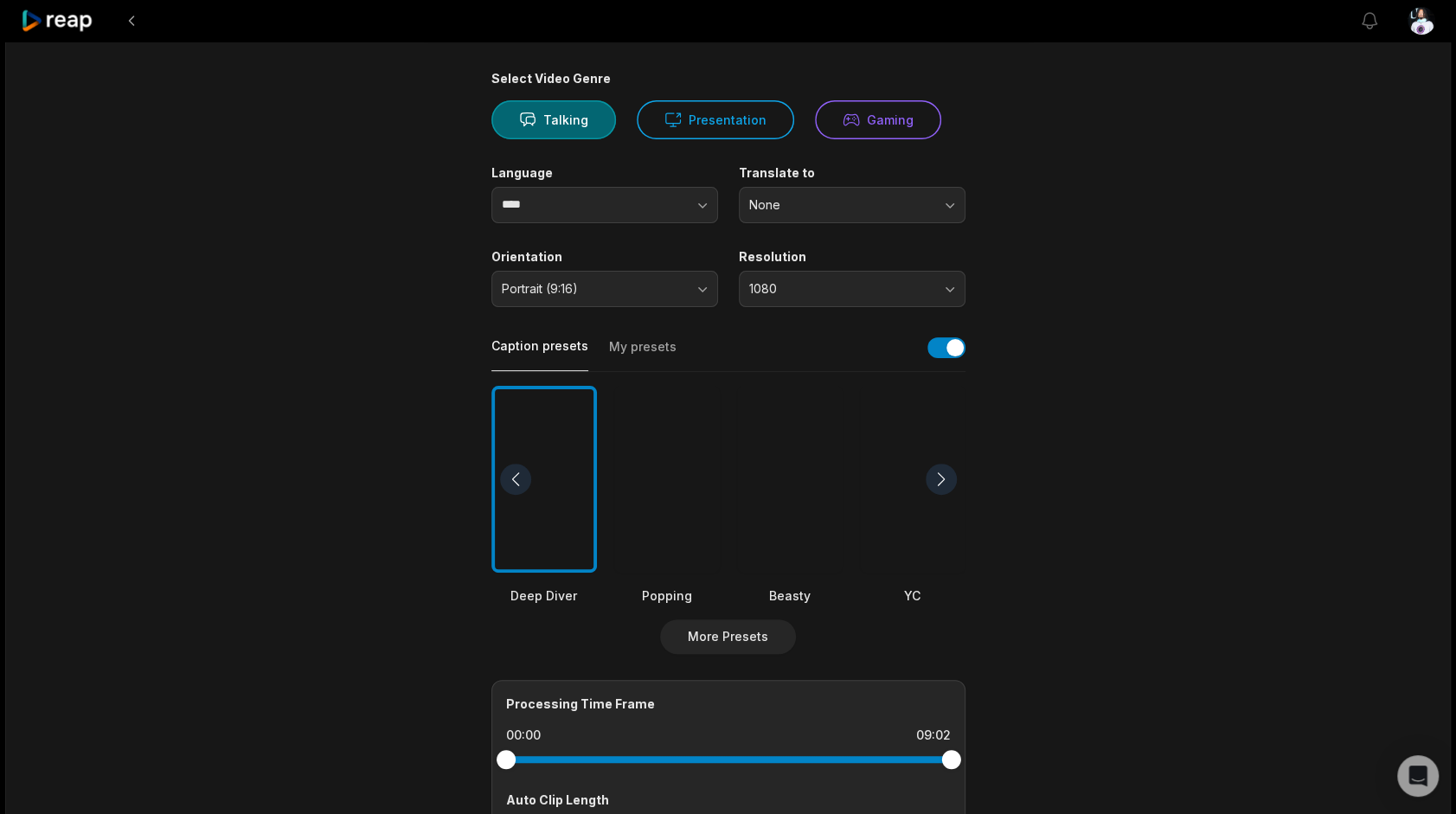
scroll to position [0, 0]
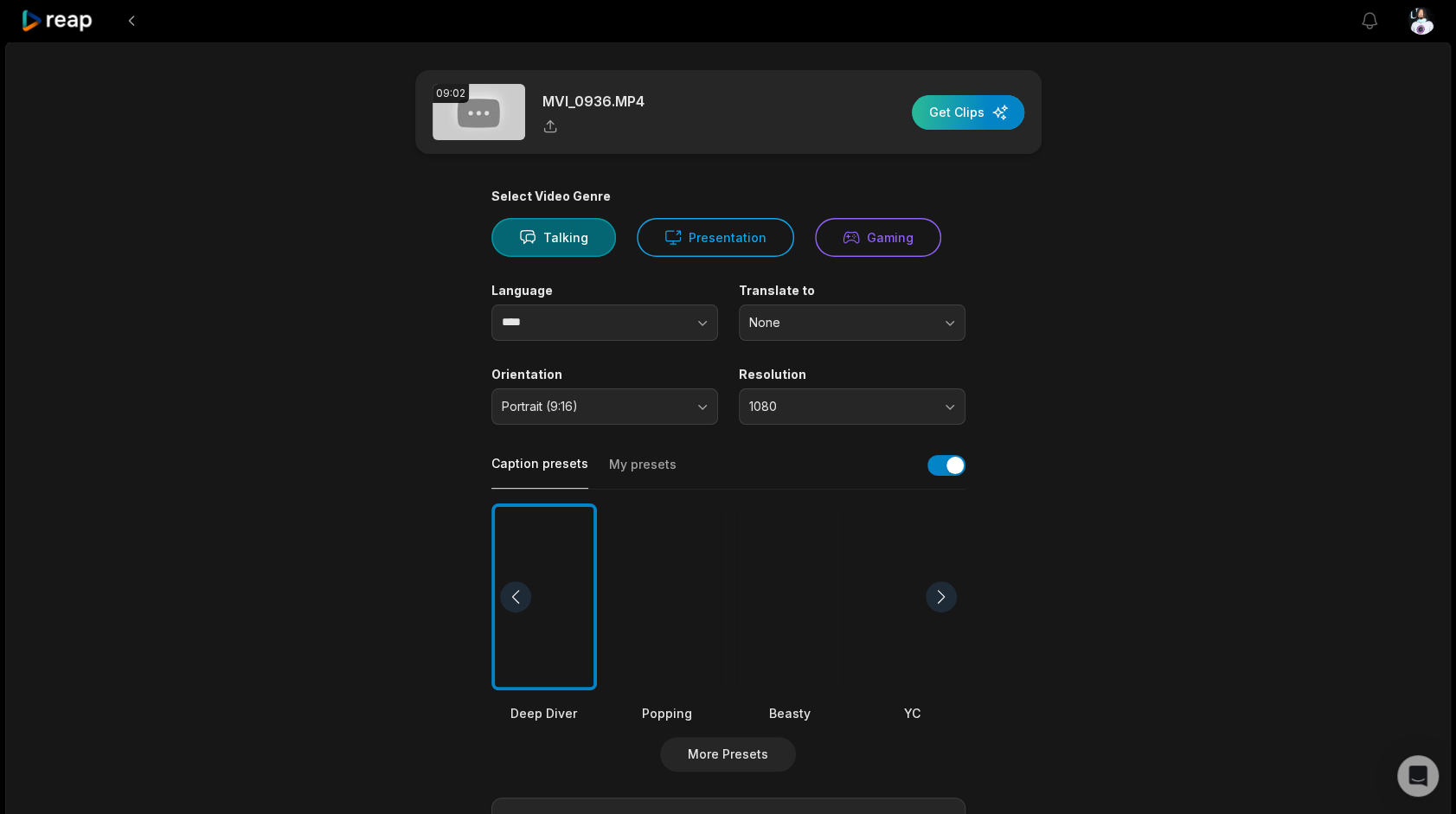
click at [974, 115] on div "button" at bounding box center [968, 112] width 113 height 34
